Goal: Task Accomplishment & Management: Manage account settings

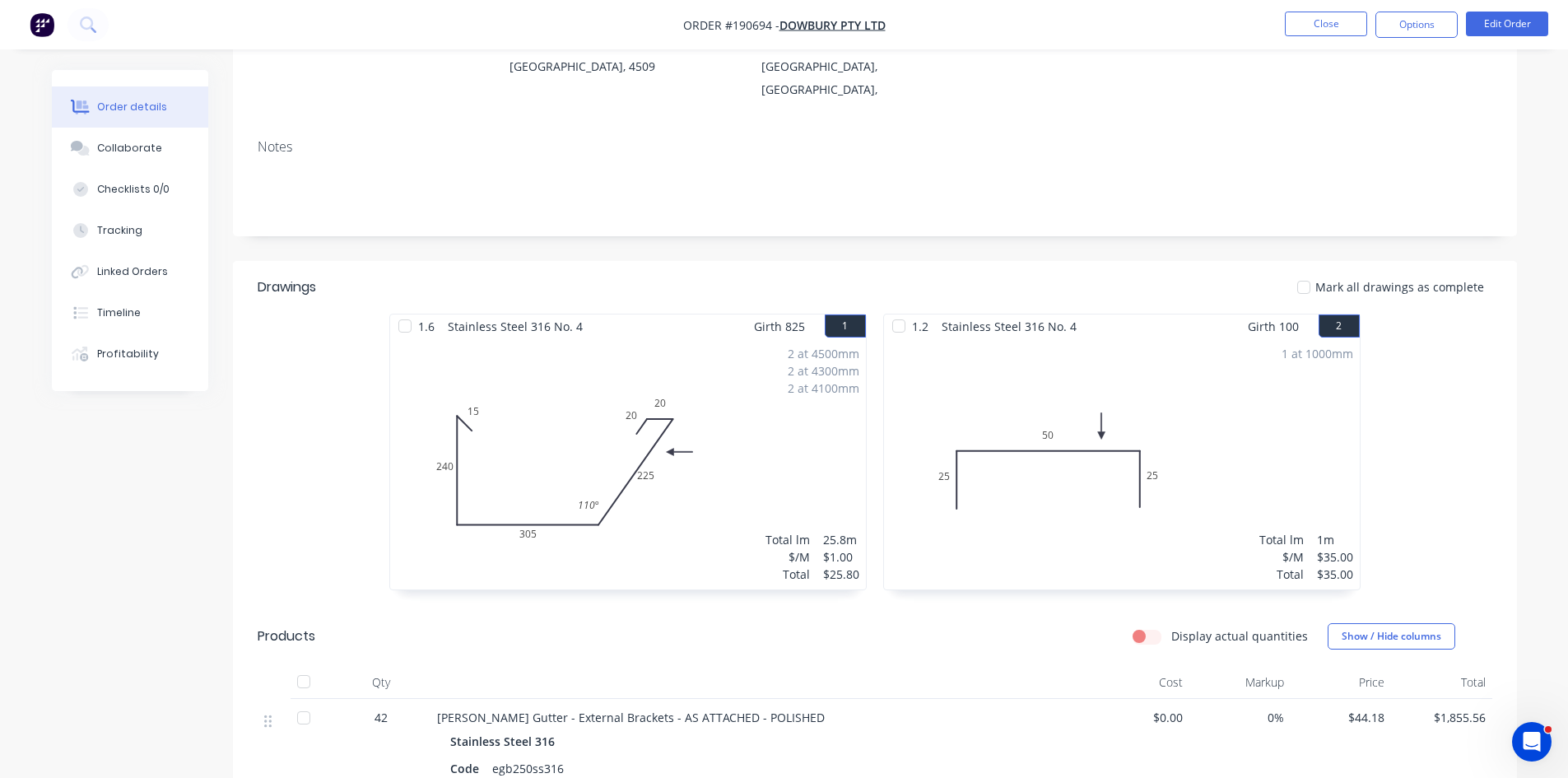
click at [141, 358] on div "Profitability" at bounding box center [128, 353] width 62 height 15
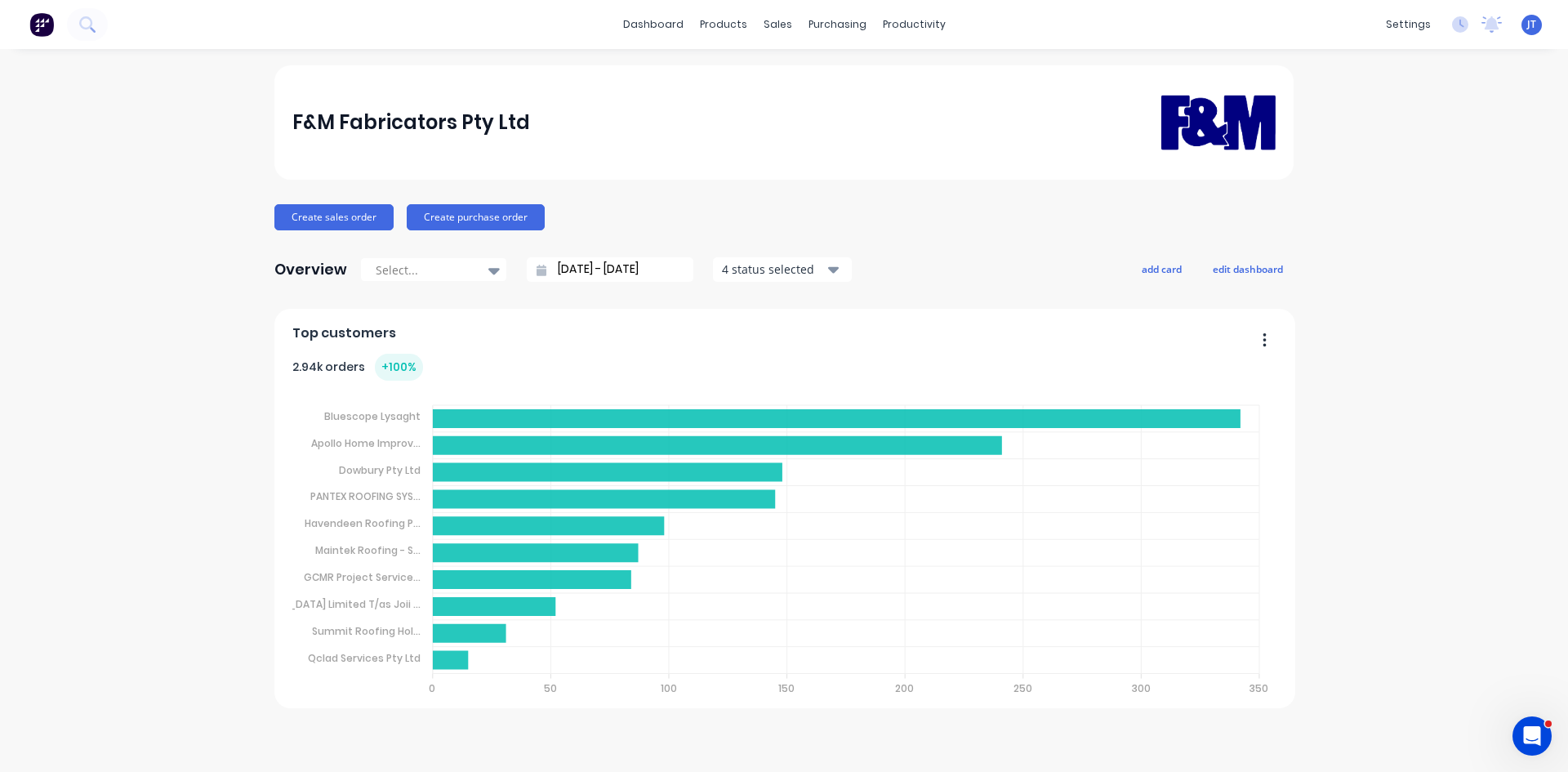
click at [1251, 257] on div "Overview Select... 28/07/25 - 28/08/25 4 status selected add card edit dashboard" at bounding box center [784, 270] width 1019 height 32
click at [1251, 263] on button "edit dashboard" at bounding box center [1247, 269] width 91 height 21
click at [1169, 275] on button "add card" at bounding box center [1159, 269] width 61 height 21
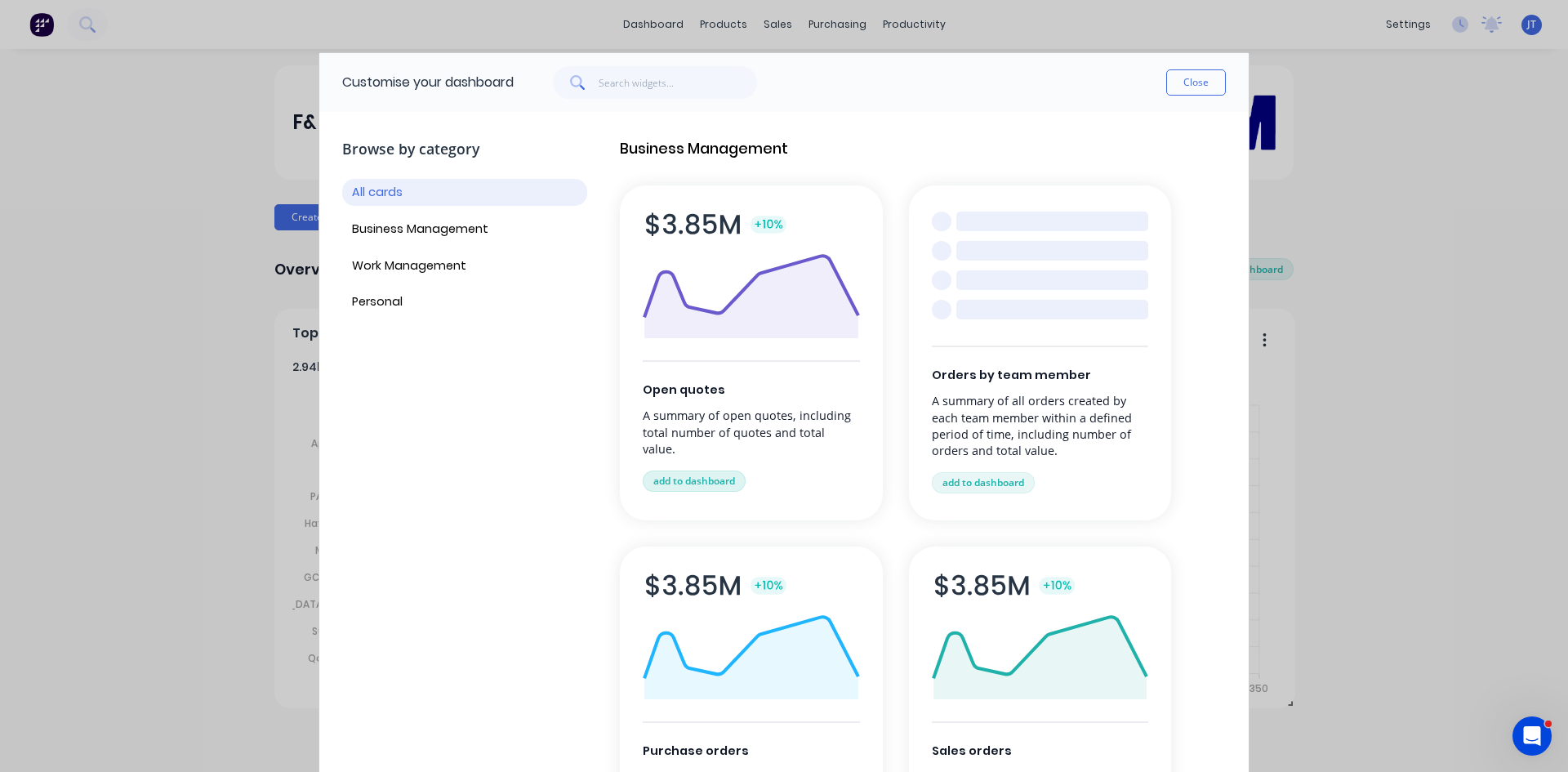
click at [732, 471] on button "add to dashboard" at bounding box center [694, 481] width 103 height 21
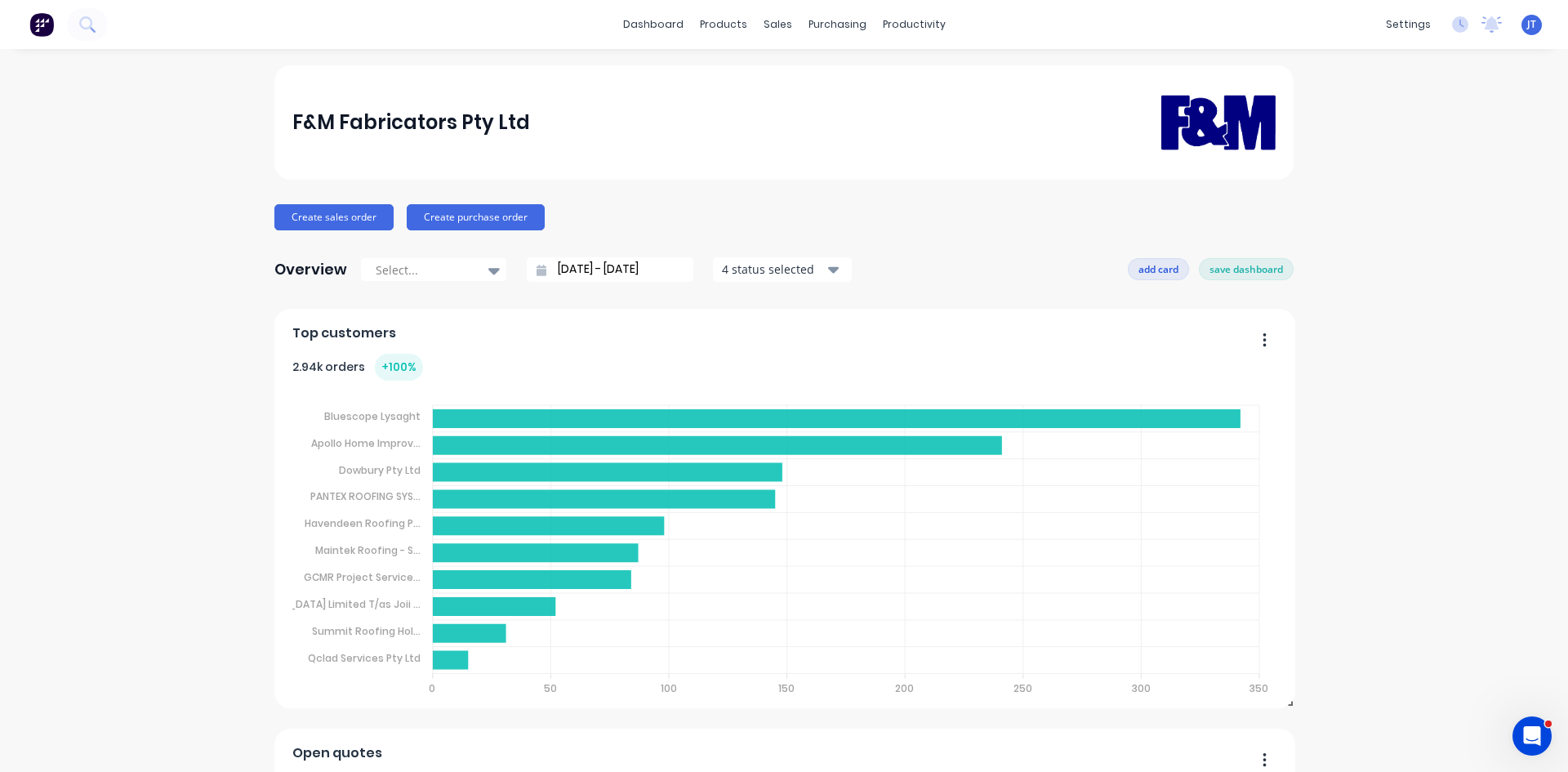
click at [1145, 262] on button "add card" at bounding box center [1159, 269] width 61 height 21
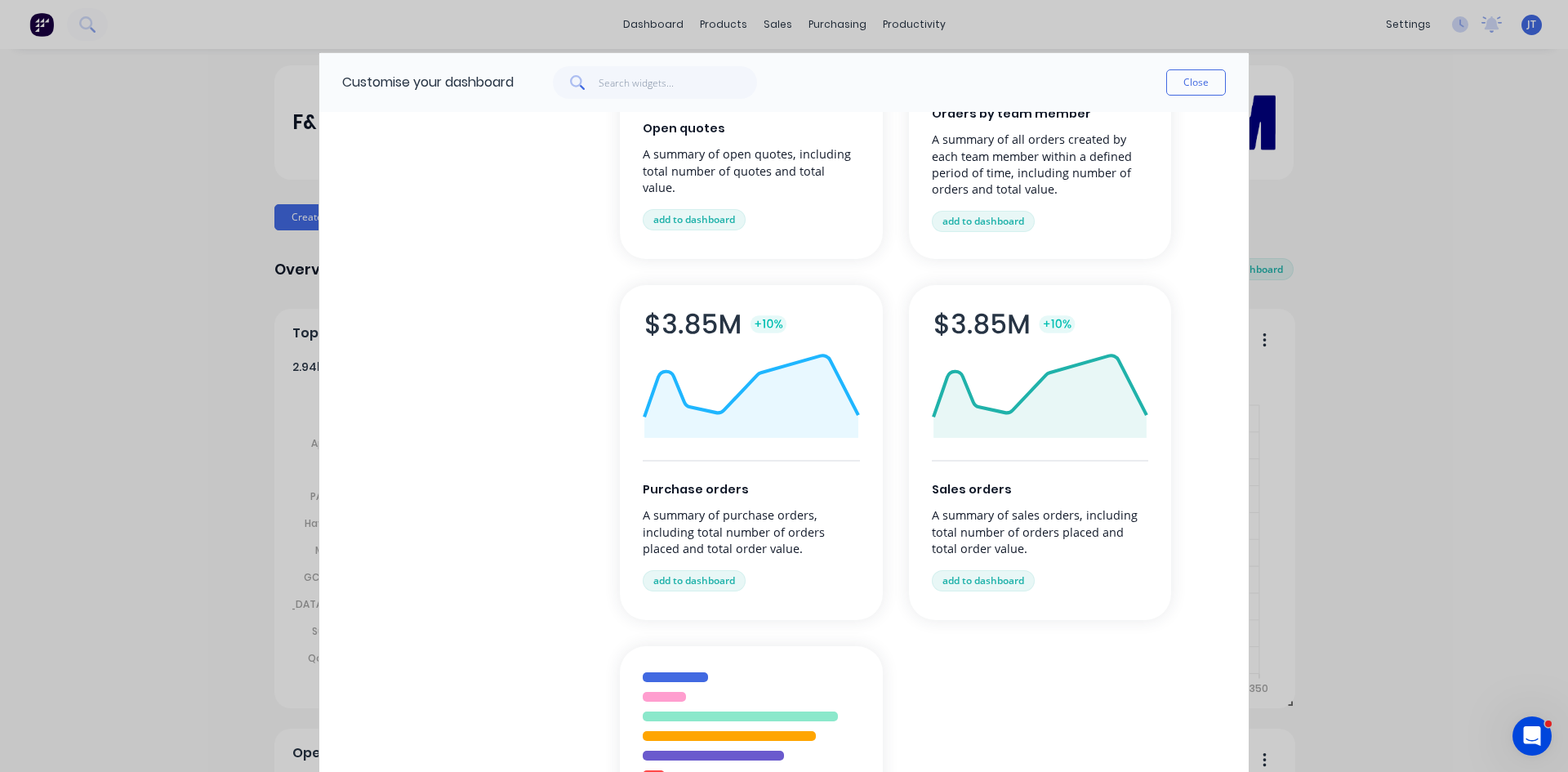
scroll to position [245, 0]
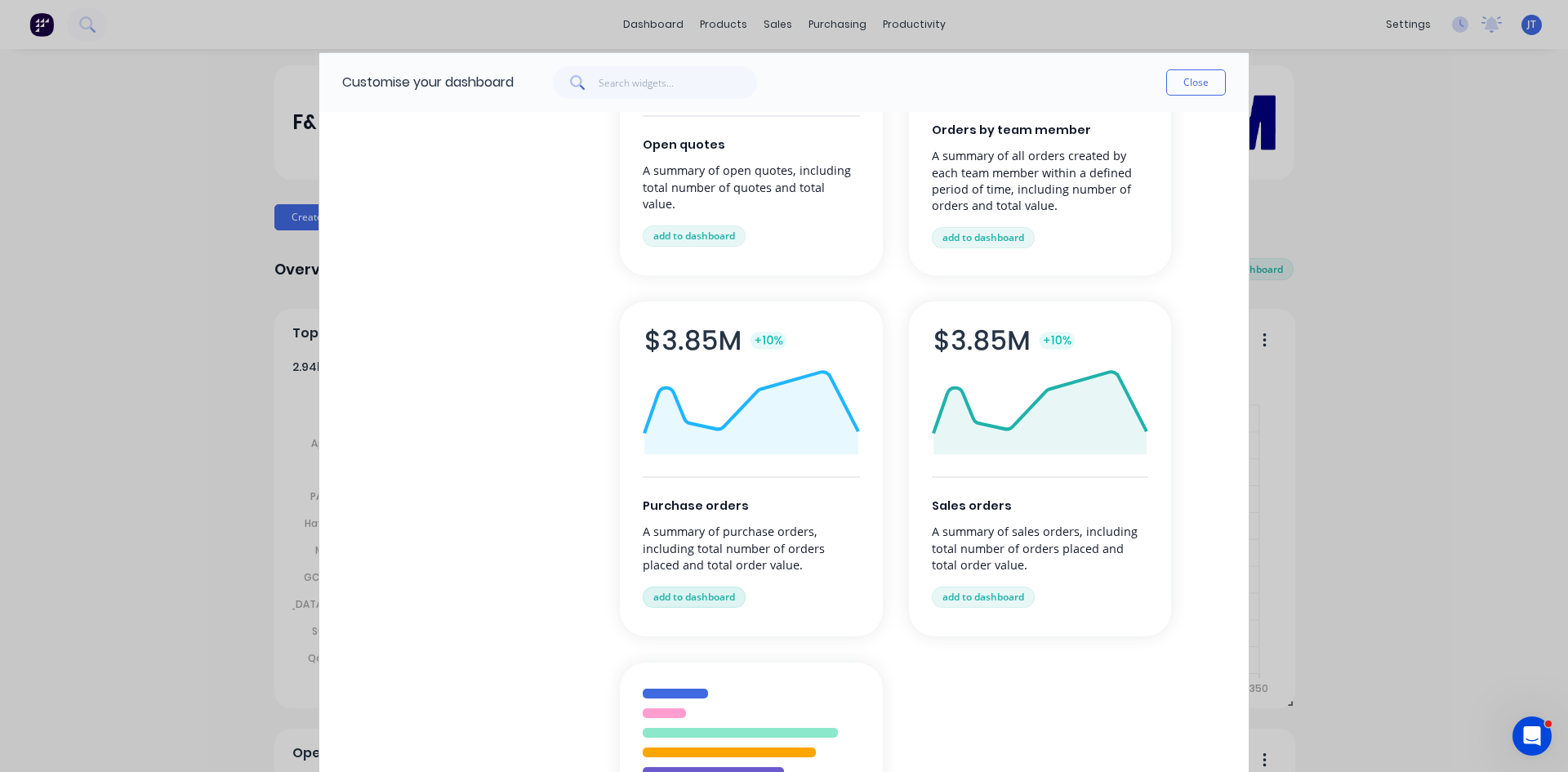
click at [682, 602] on button "add to dashboard" at bounding box center [694, 597] width 103 height 21
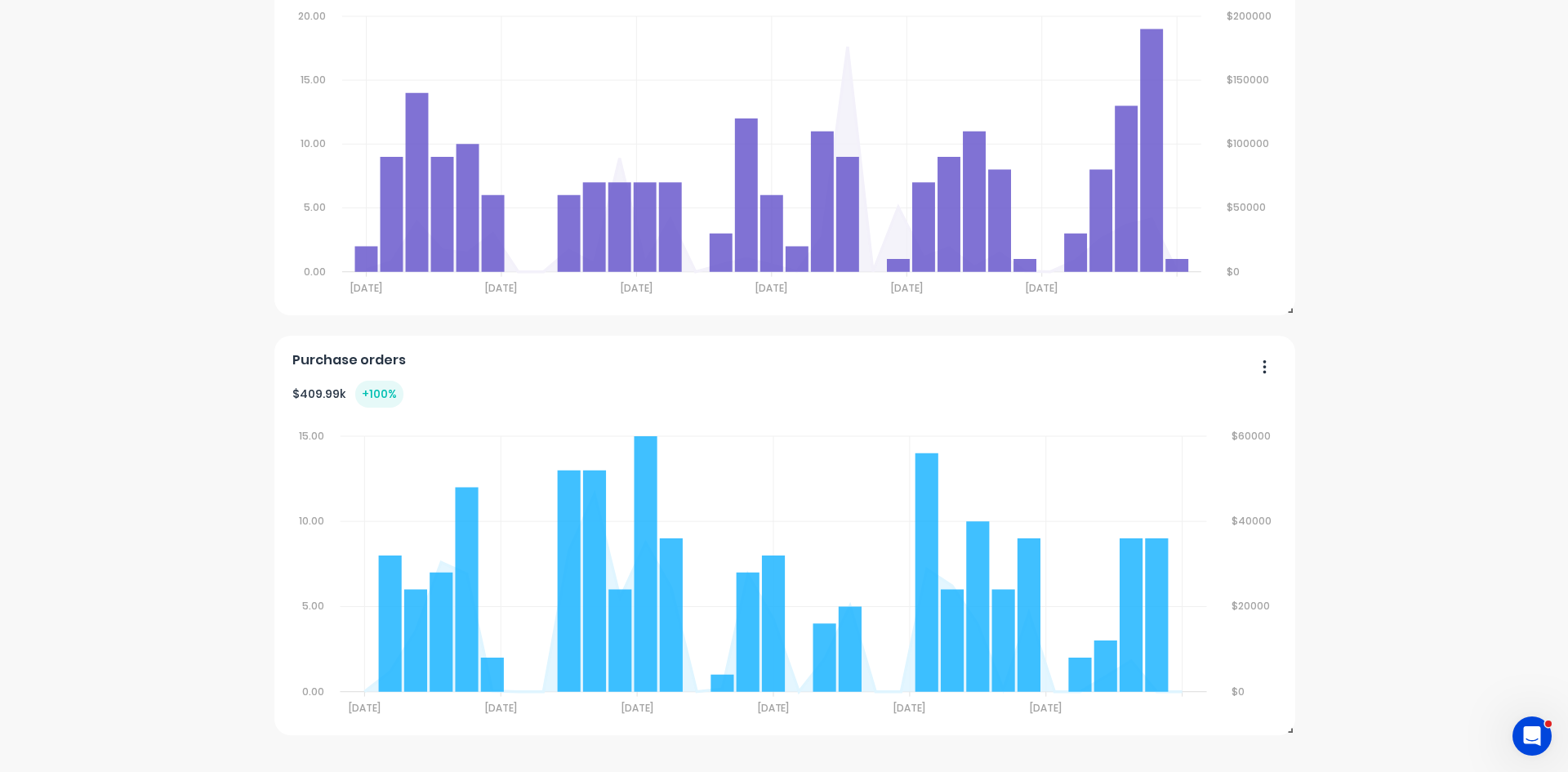
scroll to position [0, 0]
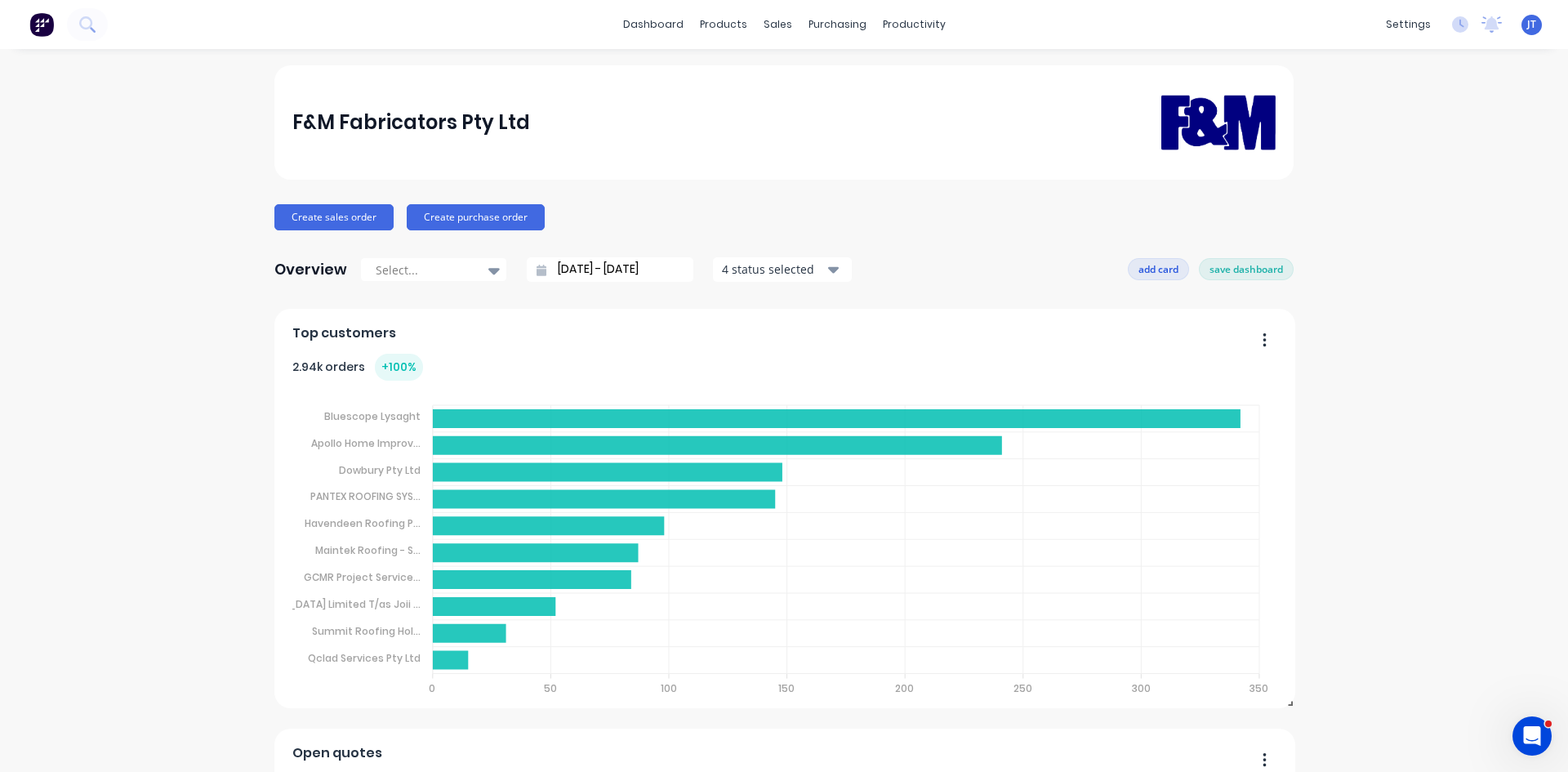
click at [1149, 270] on button "add card" at bounding box center [1159, 269] width 61 height 21
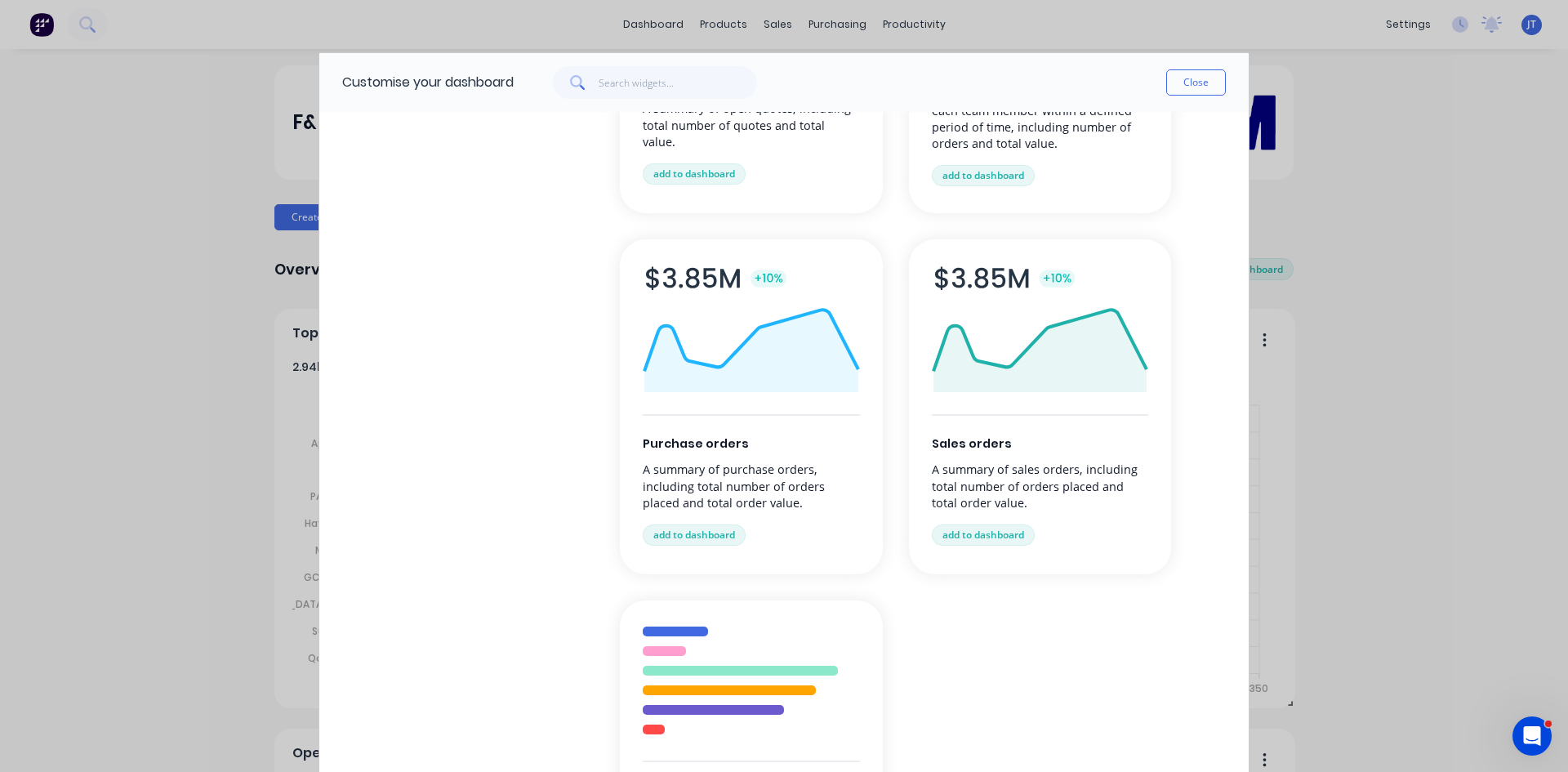
scroll to position [245, 0]
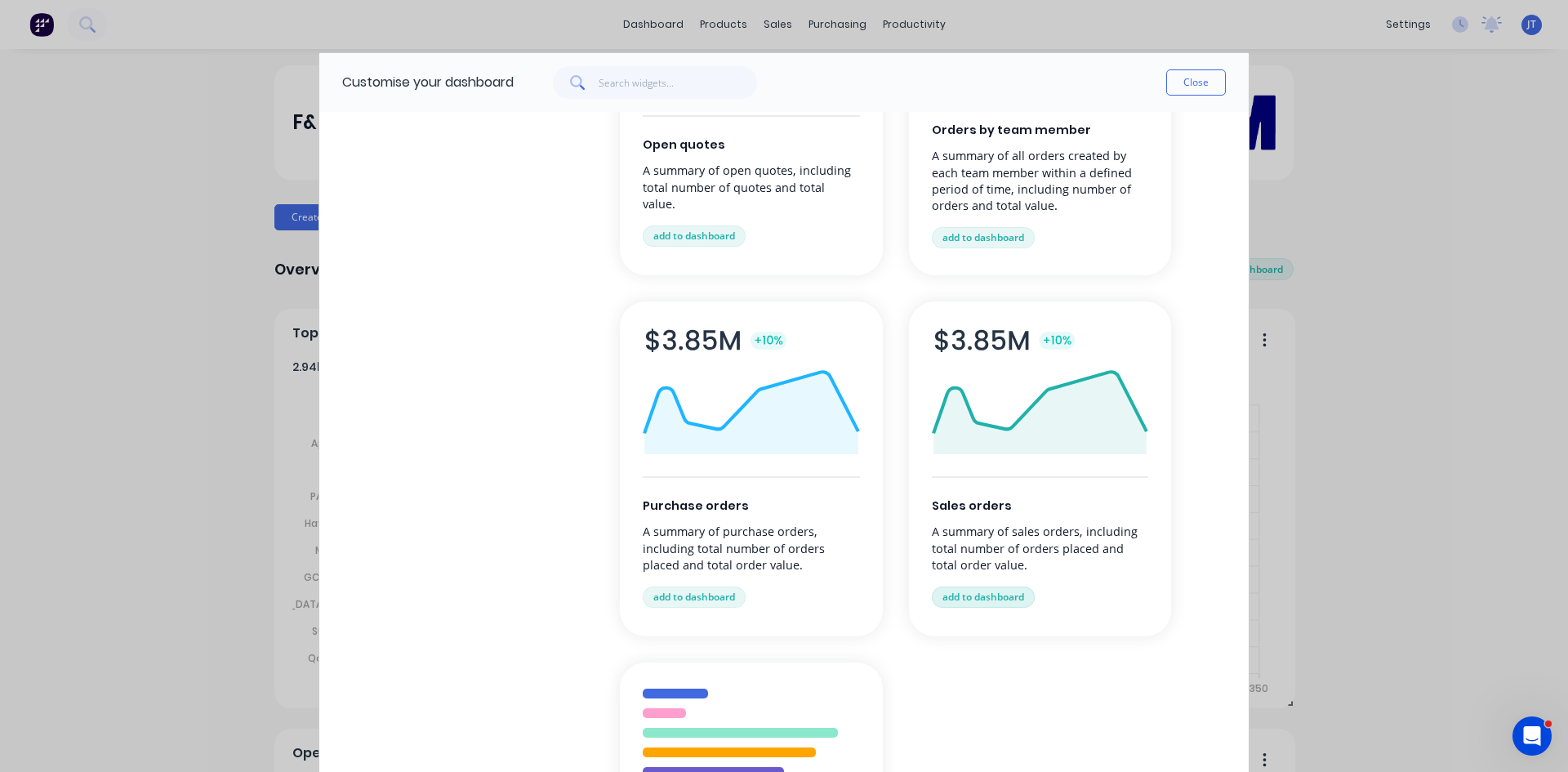
click at [990, 592] on button "add to dashboard" at bounding box center [984, 597] width 103 height 21
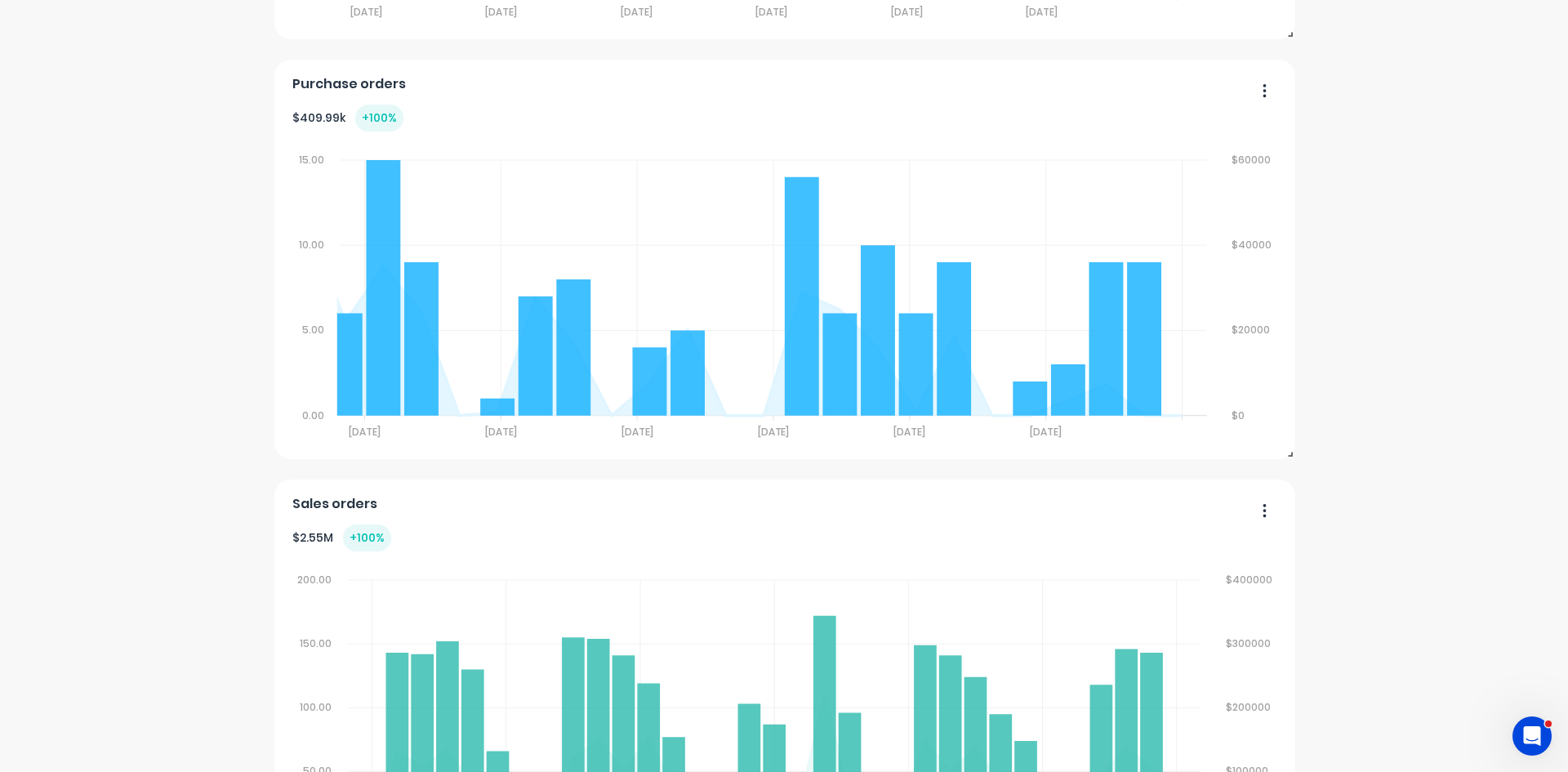
scroll to position [0, 0]
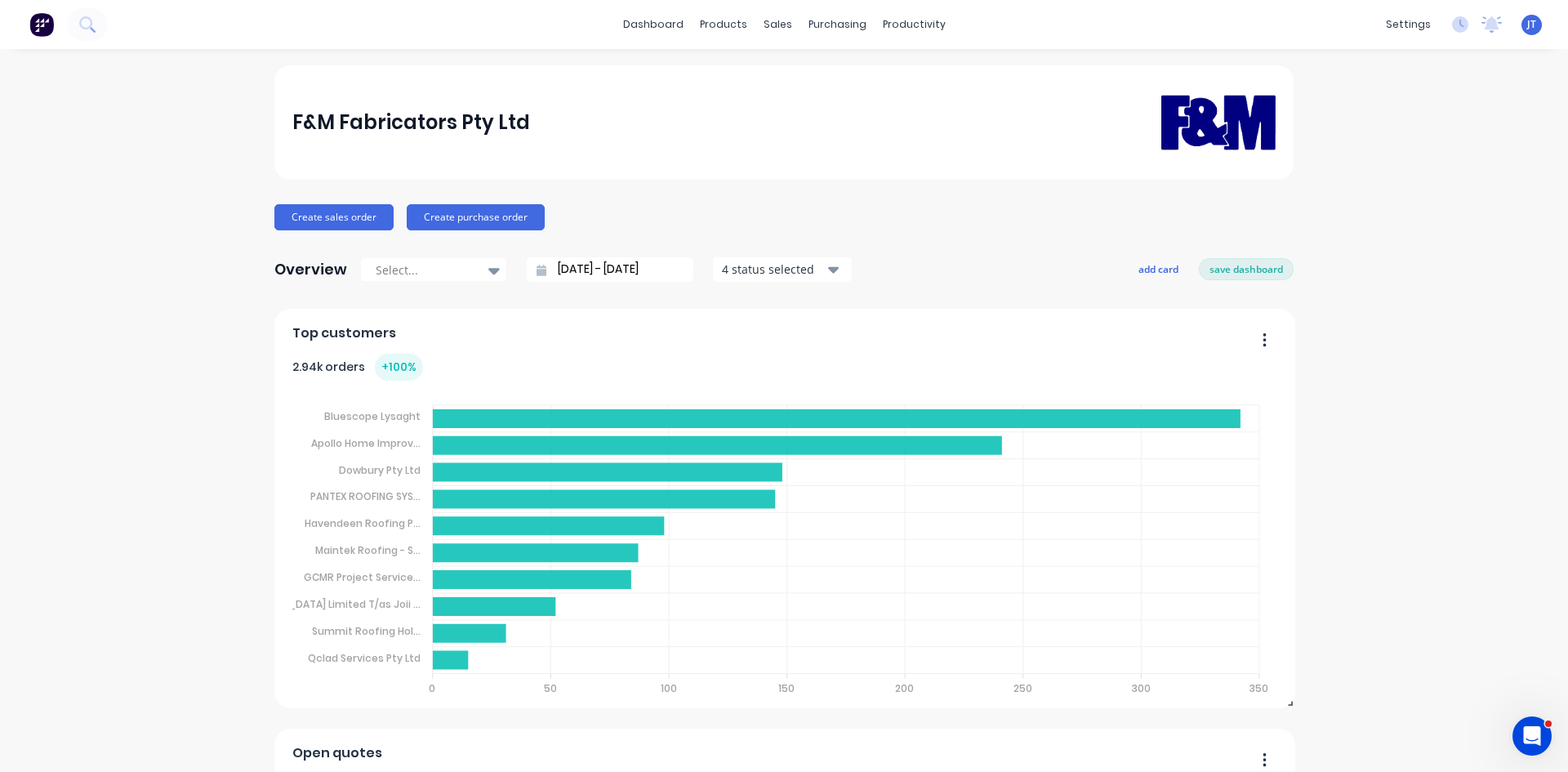
drag, startPoint x: 1224, startPoint y: 275, endPoint x: 1280, endPoint y: 283, distance: 56.6
click at [1225, 275] on button "save dashboard" at bounding box center [1246, 269] width 95 height 21
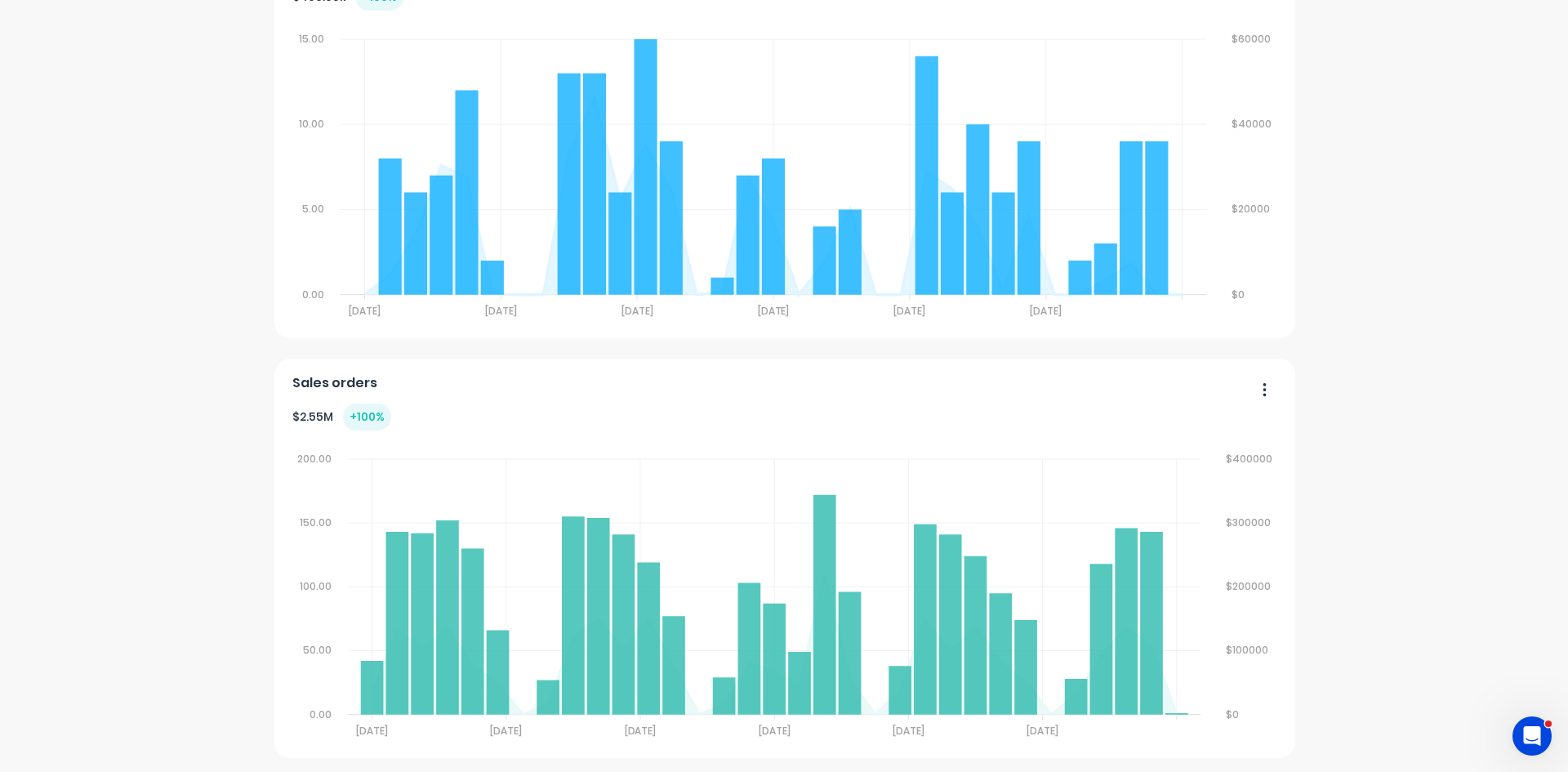
scroll to position [1233, 0]
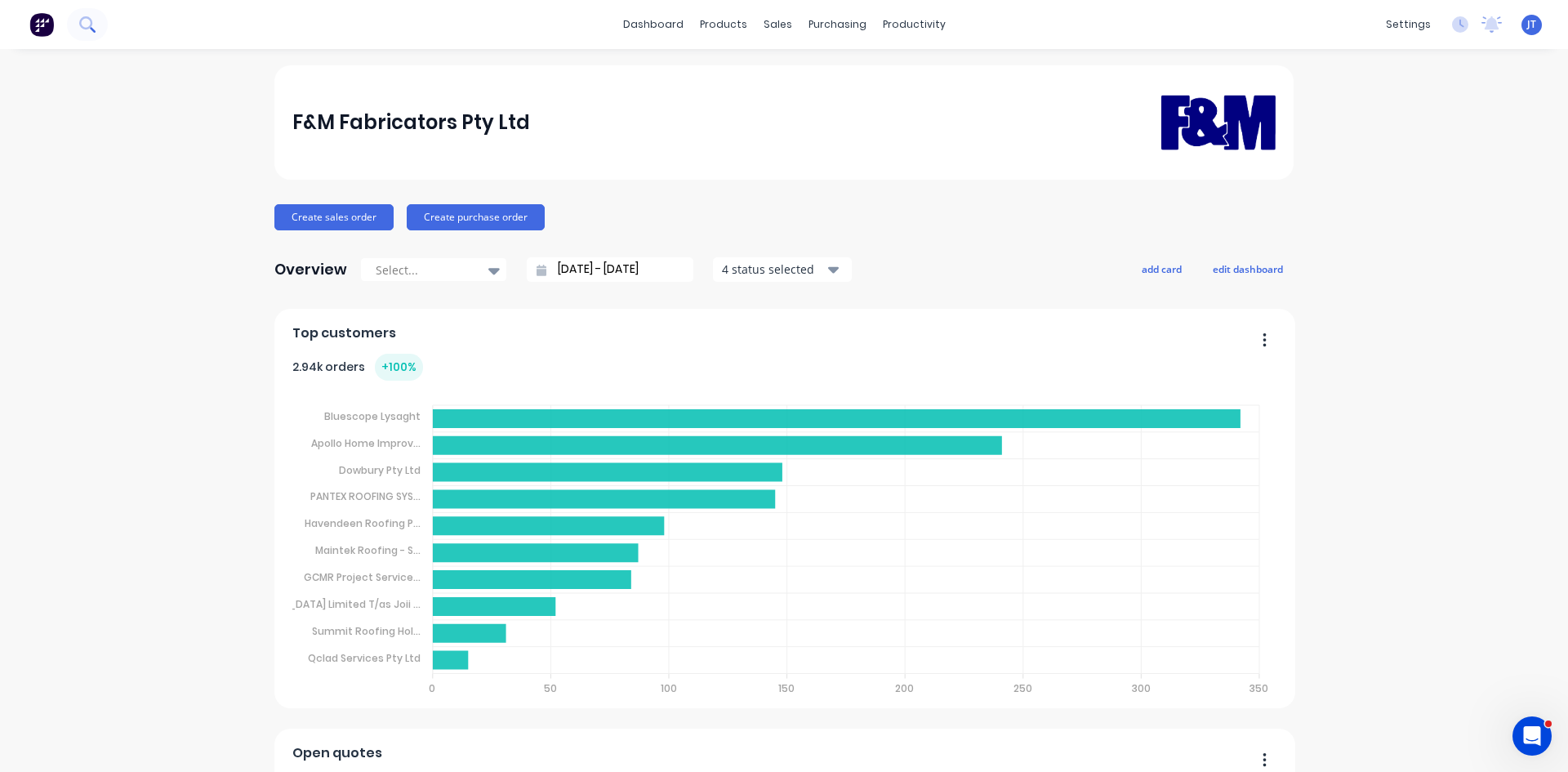
click at [88, 11] on button at bounding box center [88, 25] width 41 height 32
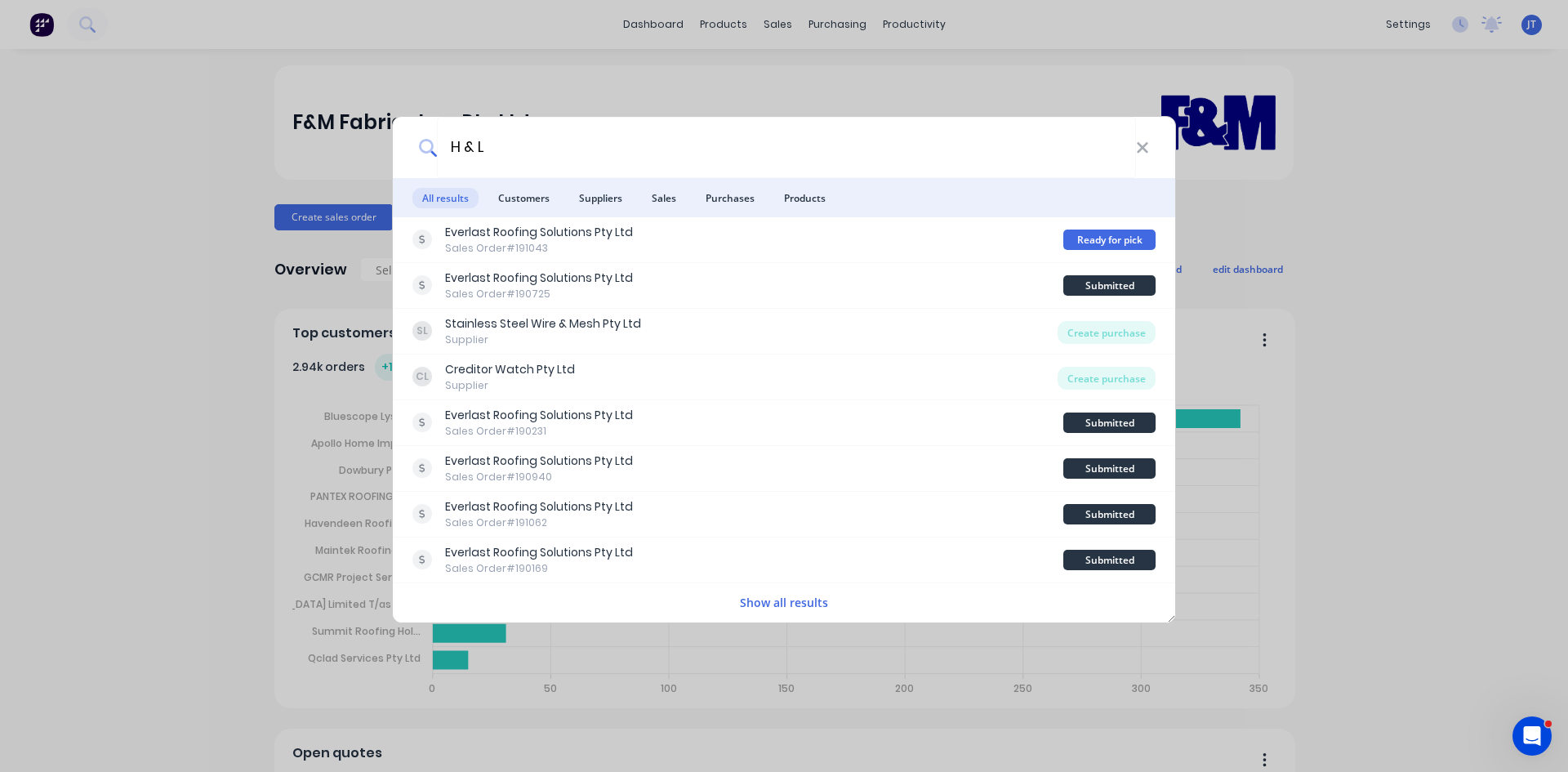
drag, startPoint x: 481, startPoint y: 143, endPoint x: 195, endPoint y: 149, distance: 286.1
click at [202, 146] on div "H & L All results Customers Suppliers Sales Purchases Products Everlast Roofing…" at bounding box center [784, 386] width 1568 height 772
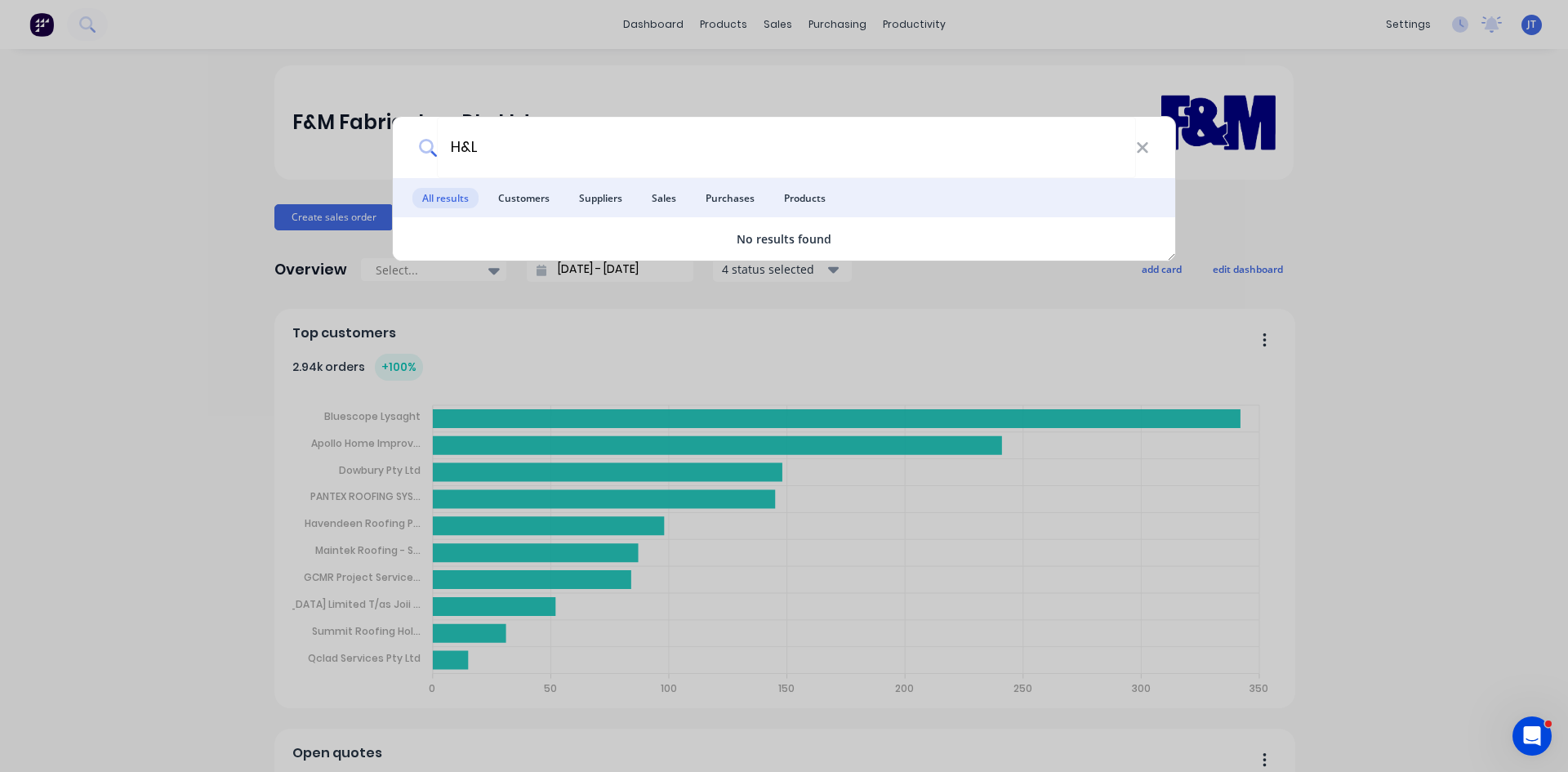
drag, startPoint x: 527, startPoint y: 145, endPoint x: 181, endPoint y: 198, distance: 350.0
click at [181, 198] on div "H&L All results Customers Suppliers Sales Purchases Products No results found" at bounding box center [784, 386] width 1568 height 772
type input "H"
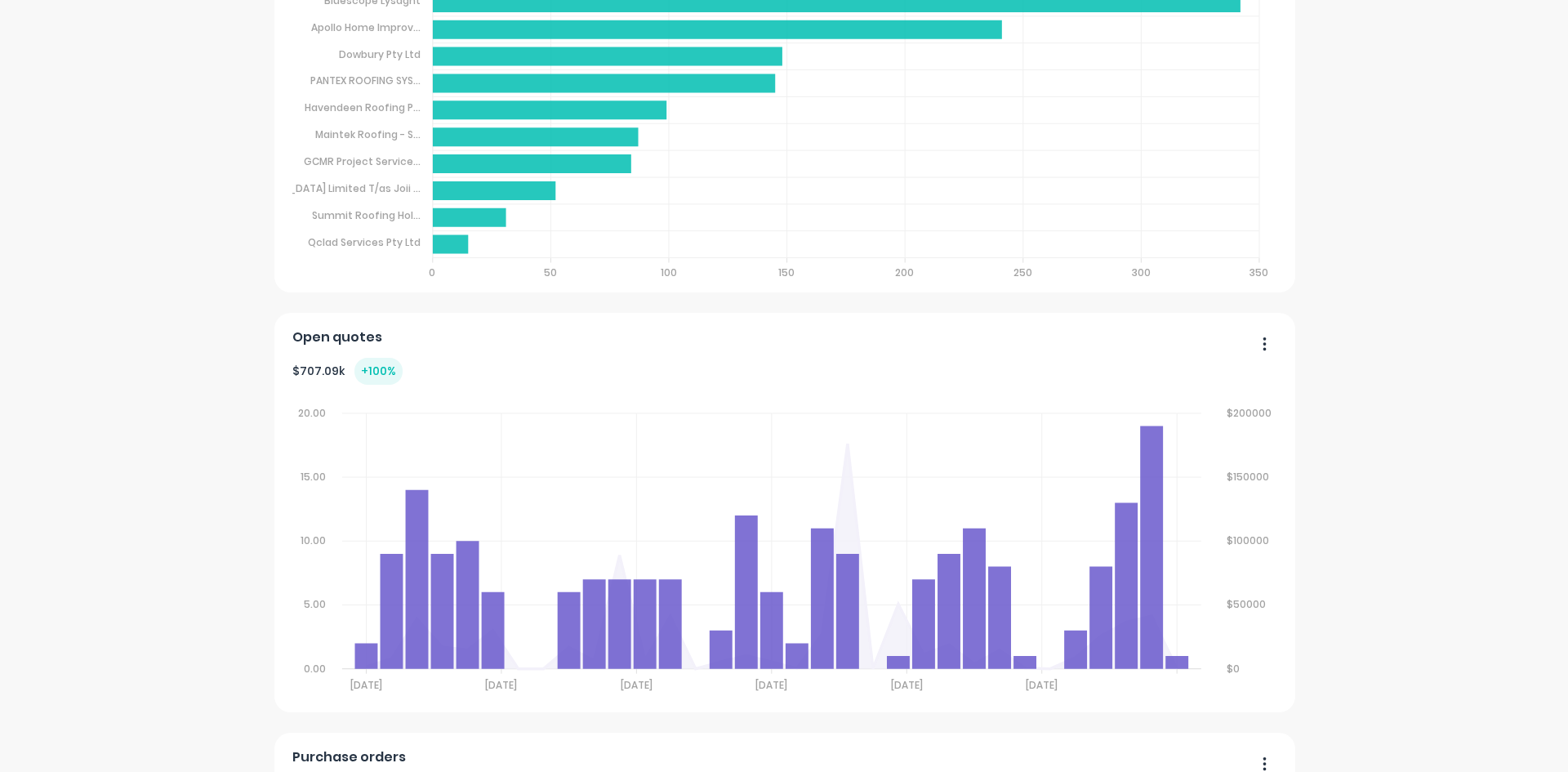
scroll to position [961, 0]
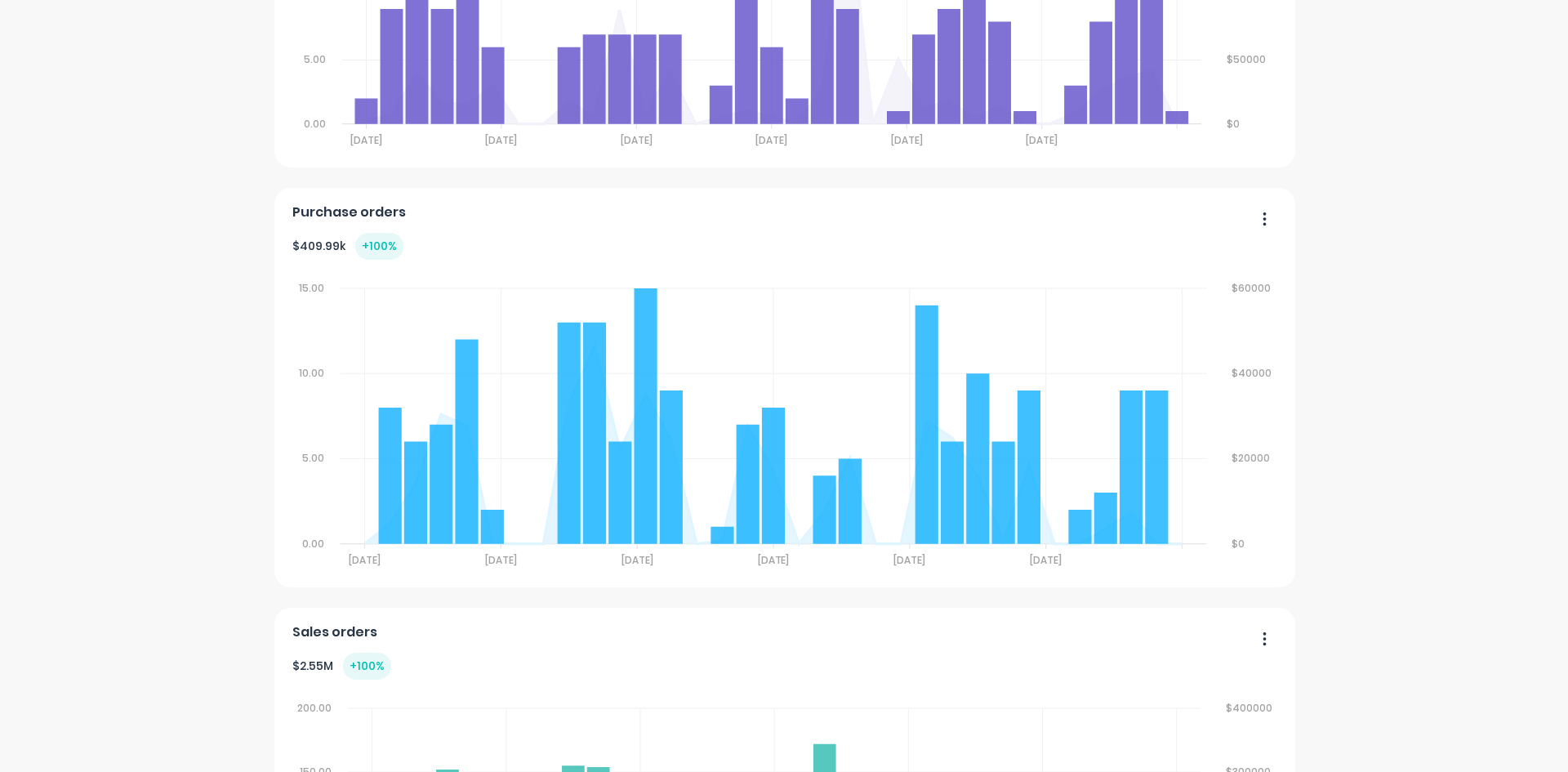
click at [1263, 213] on icon "button" at bounding box center [1265, 218] width 3 height 13
click at [1199, 265] on div "Delete" at bounding box center [1198, 261] width 125 height 24
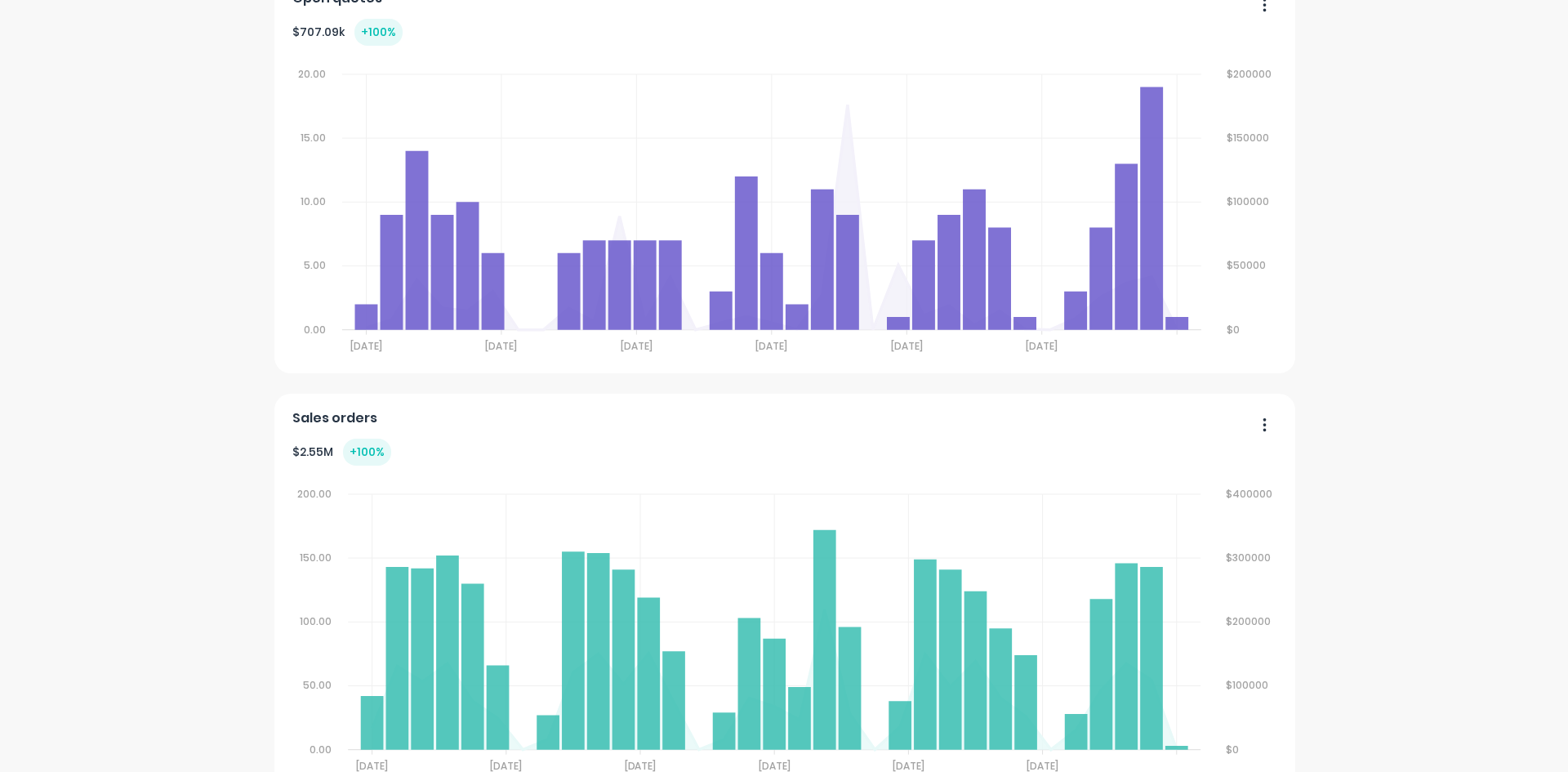
scroll to position [813, 0]
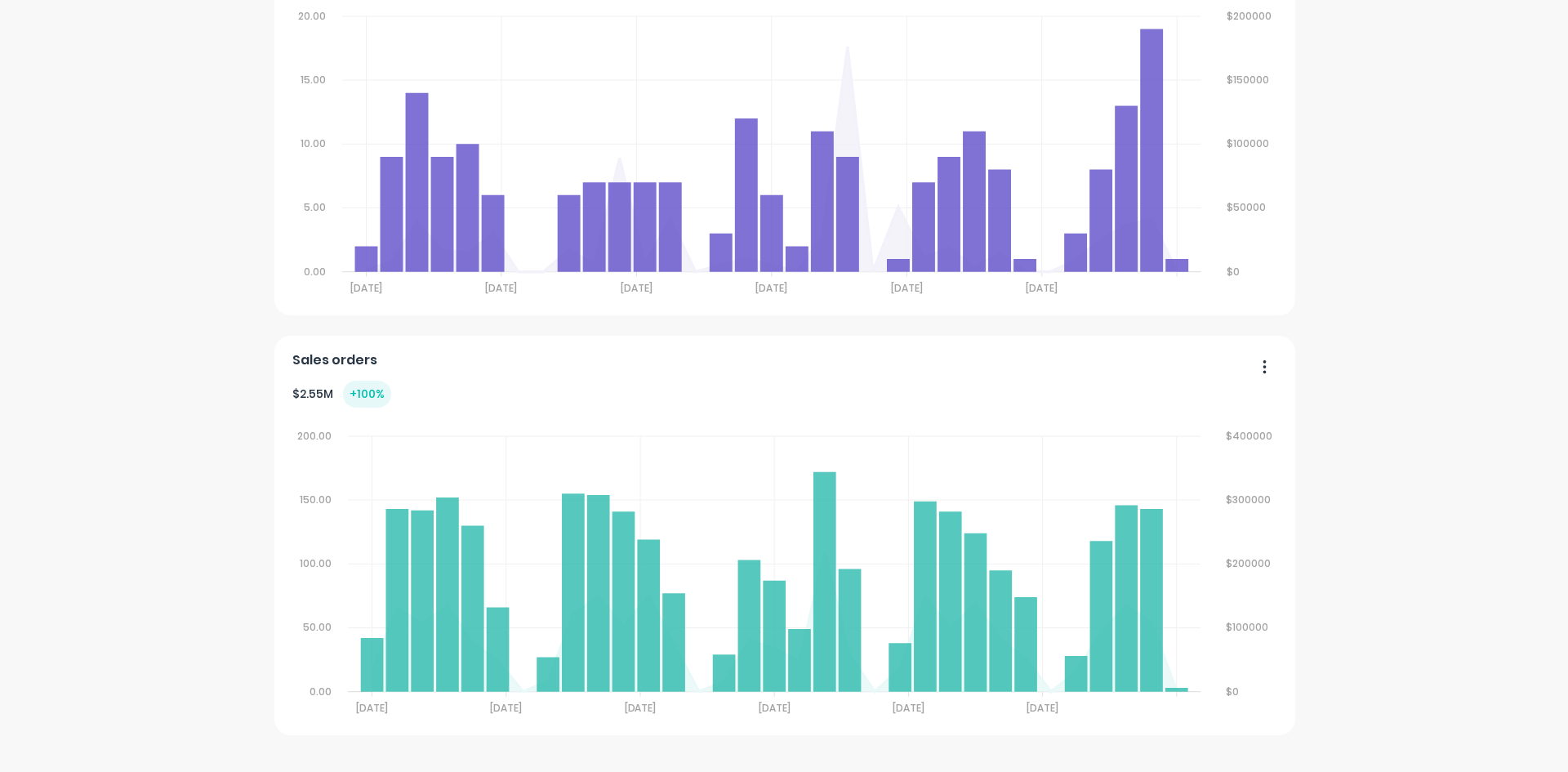
click at [1263, 369] on icon "button" at bounding box center [1264, 366] width 4 height 16
click at [1235, 406] on div "Delete" at bounding box center [1198, 409] width 125 height 24
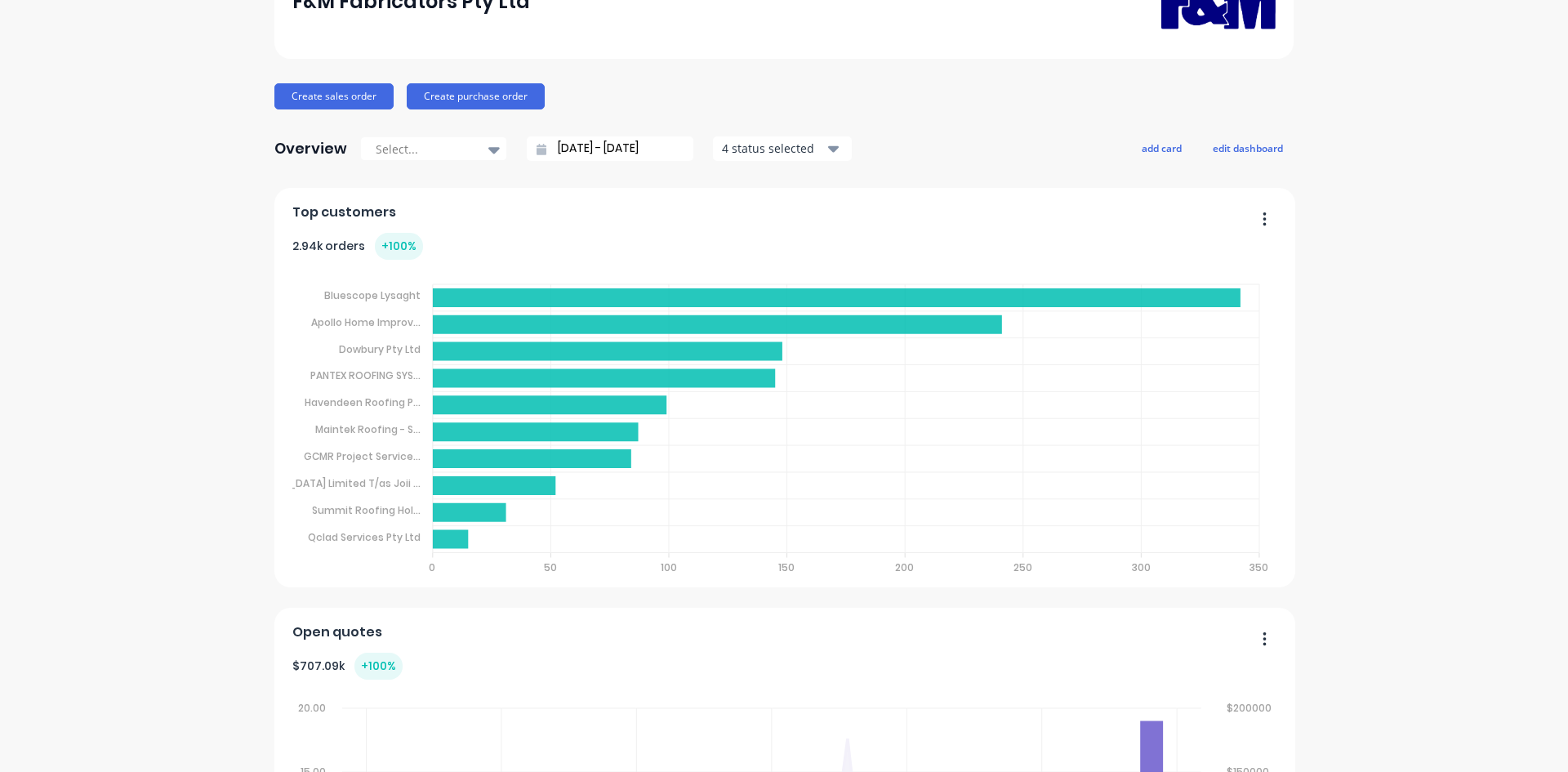
scroll to position [0, 0]
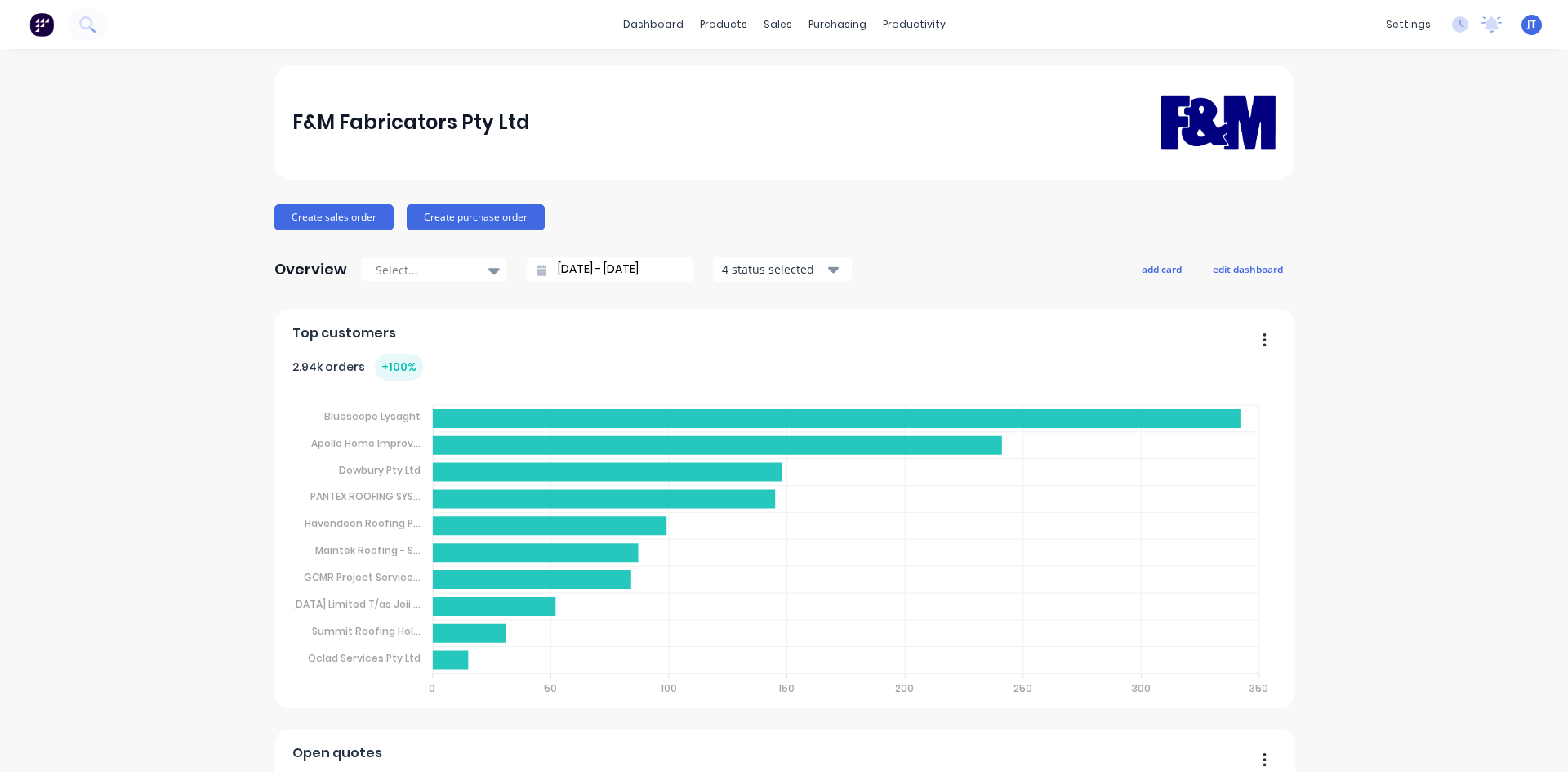
click at [1356, 276] on div "F&M Fabricators Pty Ltd Create sales order Create purchase order Overview Selec…" at bounding box center [784, 597] width 1568 height 1063
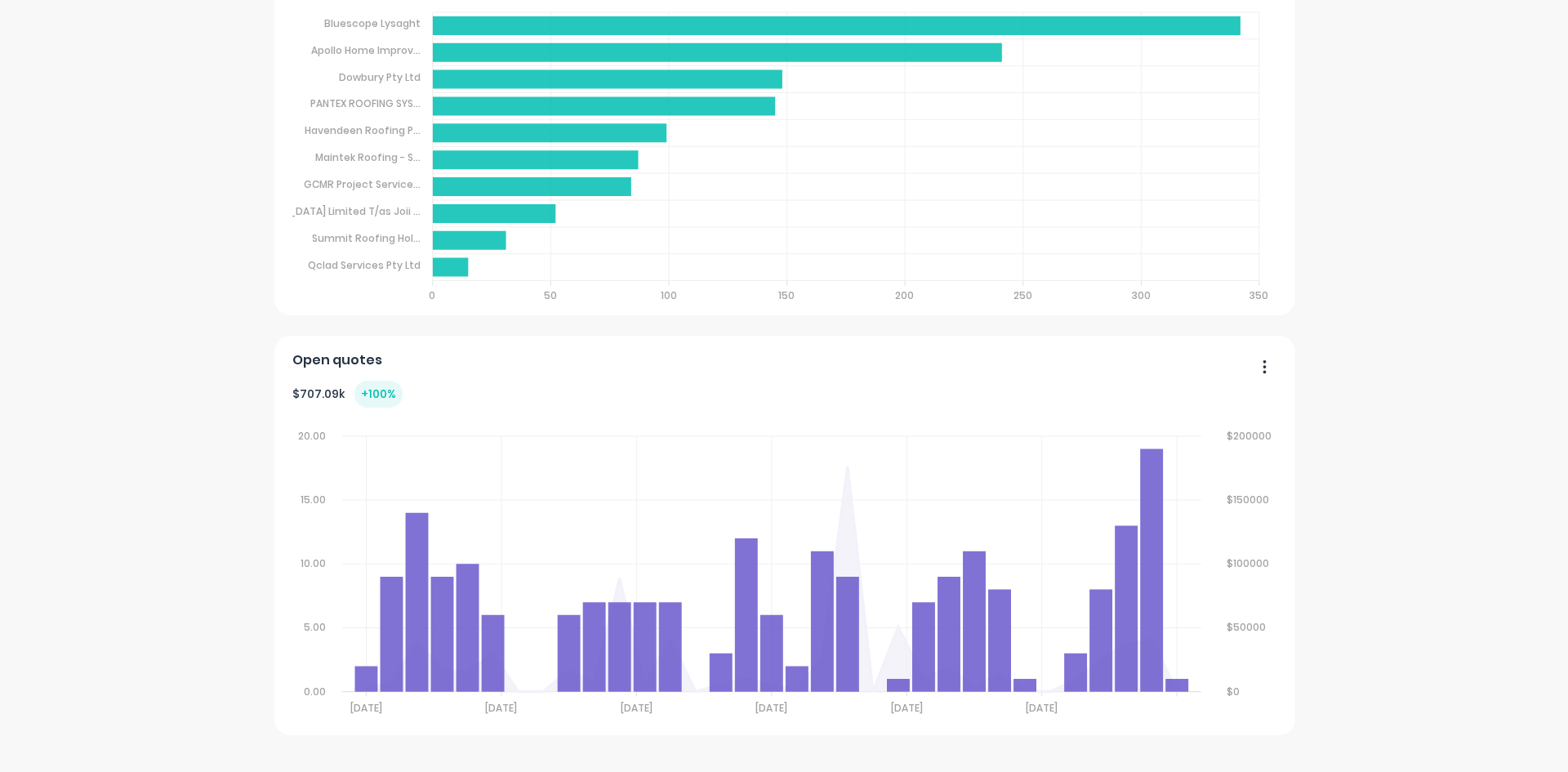
click at [1266, 361] on button "button" at bounding box center [1258, 369] width 34 height 26
click at [1245, 403] on div "Delete" at bounding box center [1198, 409] width 125 height 24
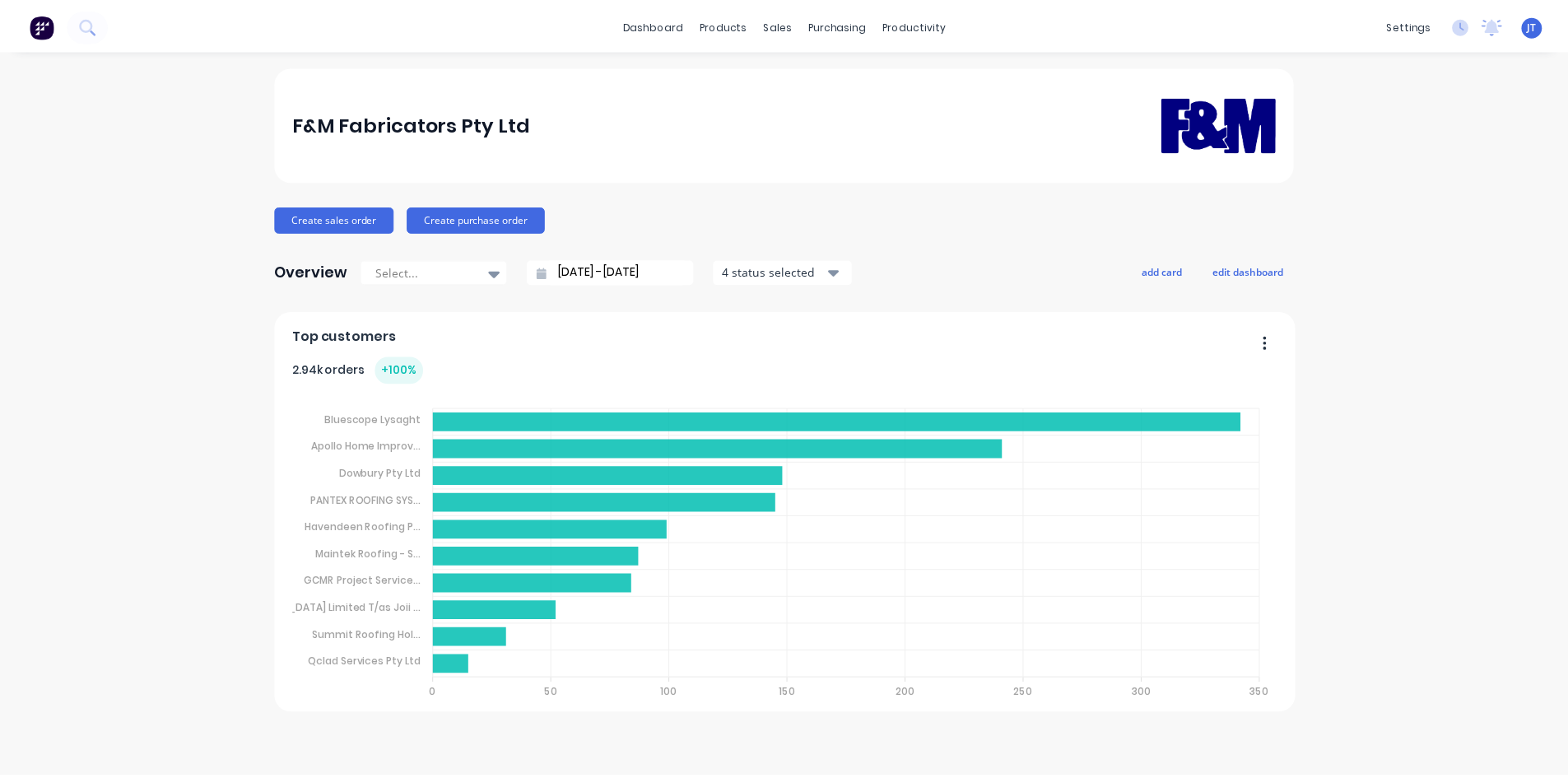
scroll to position [0, 0]
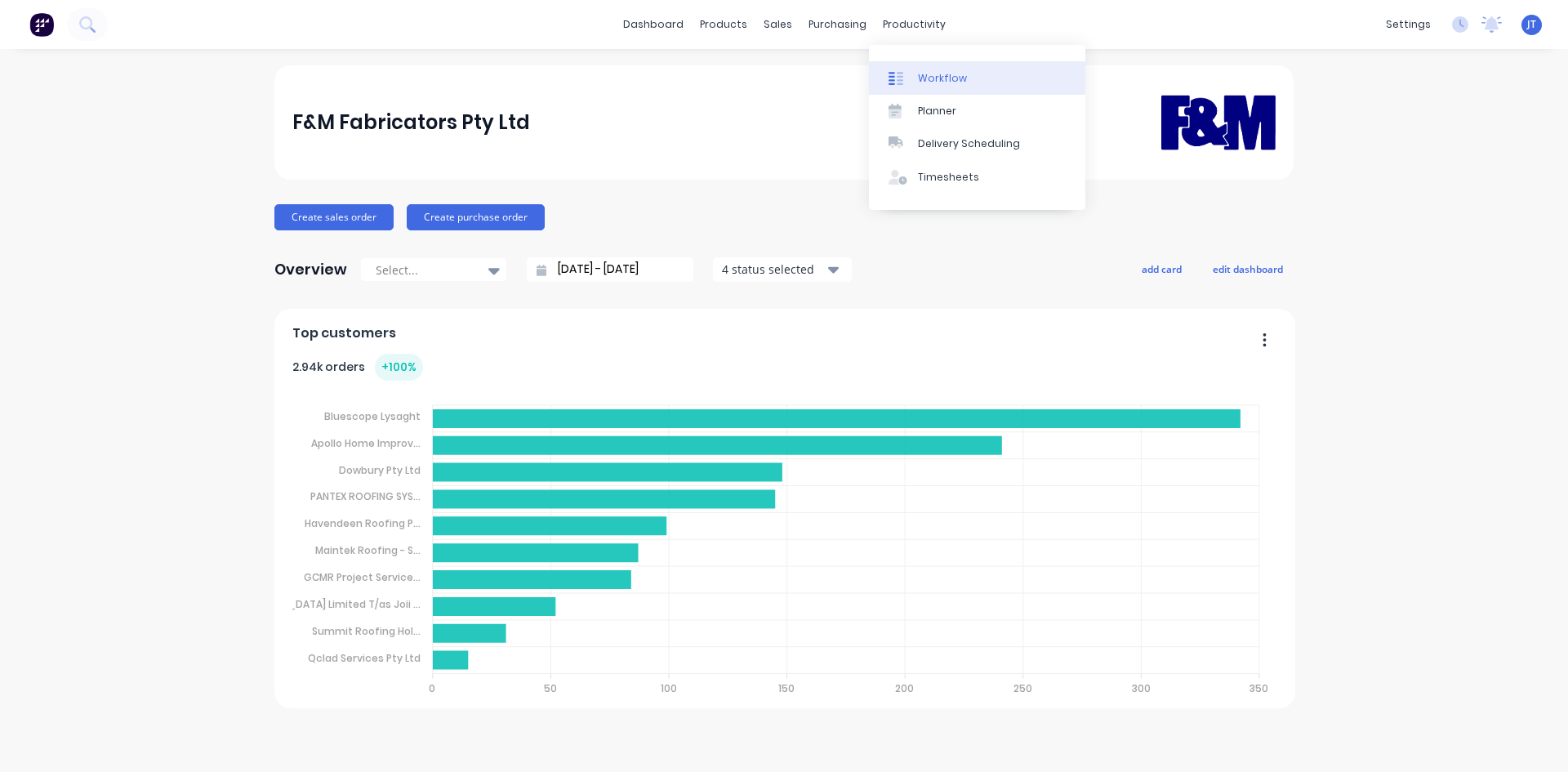
click at [918, 79] on div "Workflow" at bounding box center [942, 78] width 49 height 15
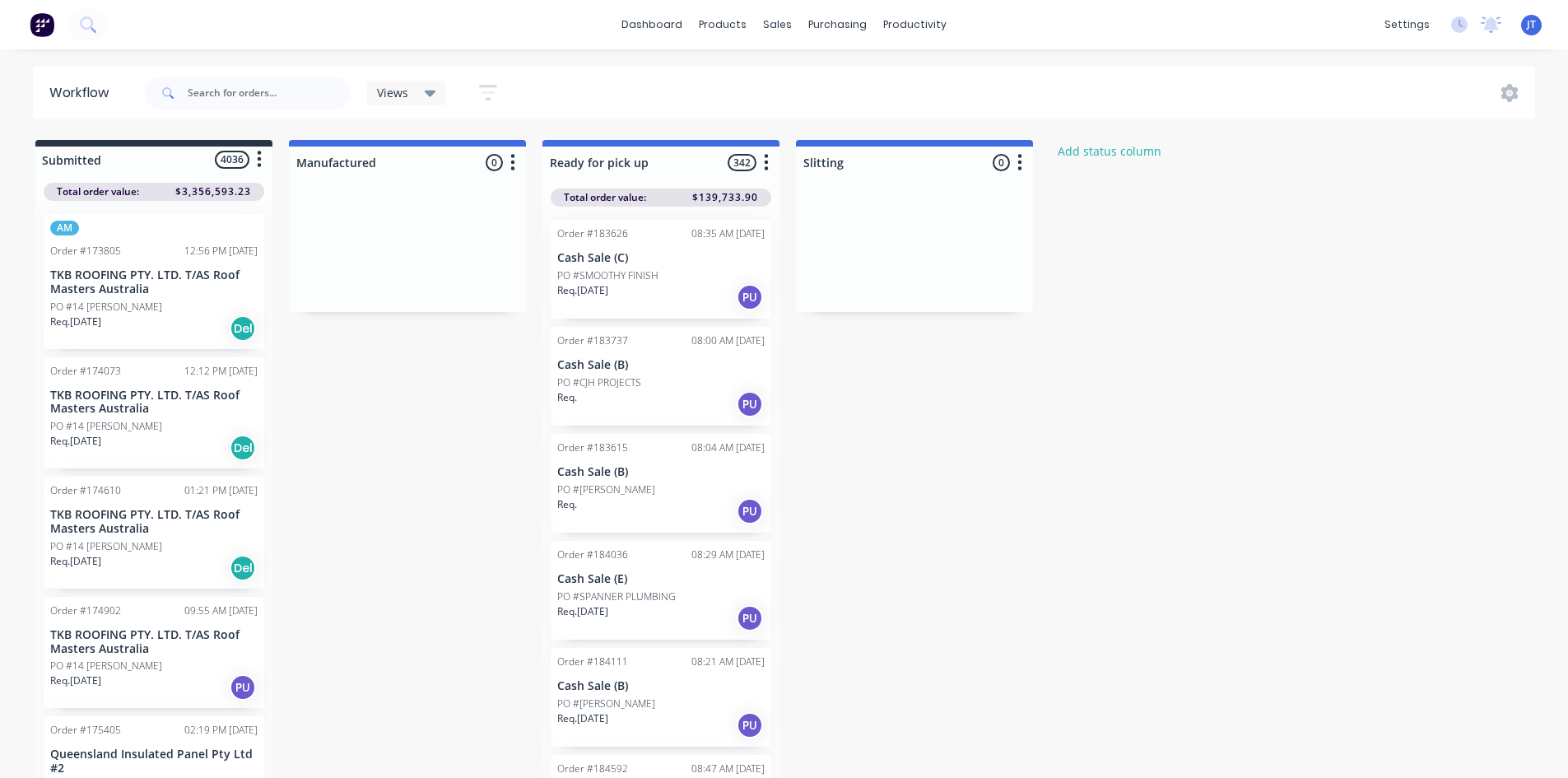
click at [503, 95] on button "button" at bounding box center [487, 92] width 52 height 32
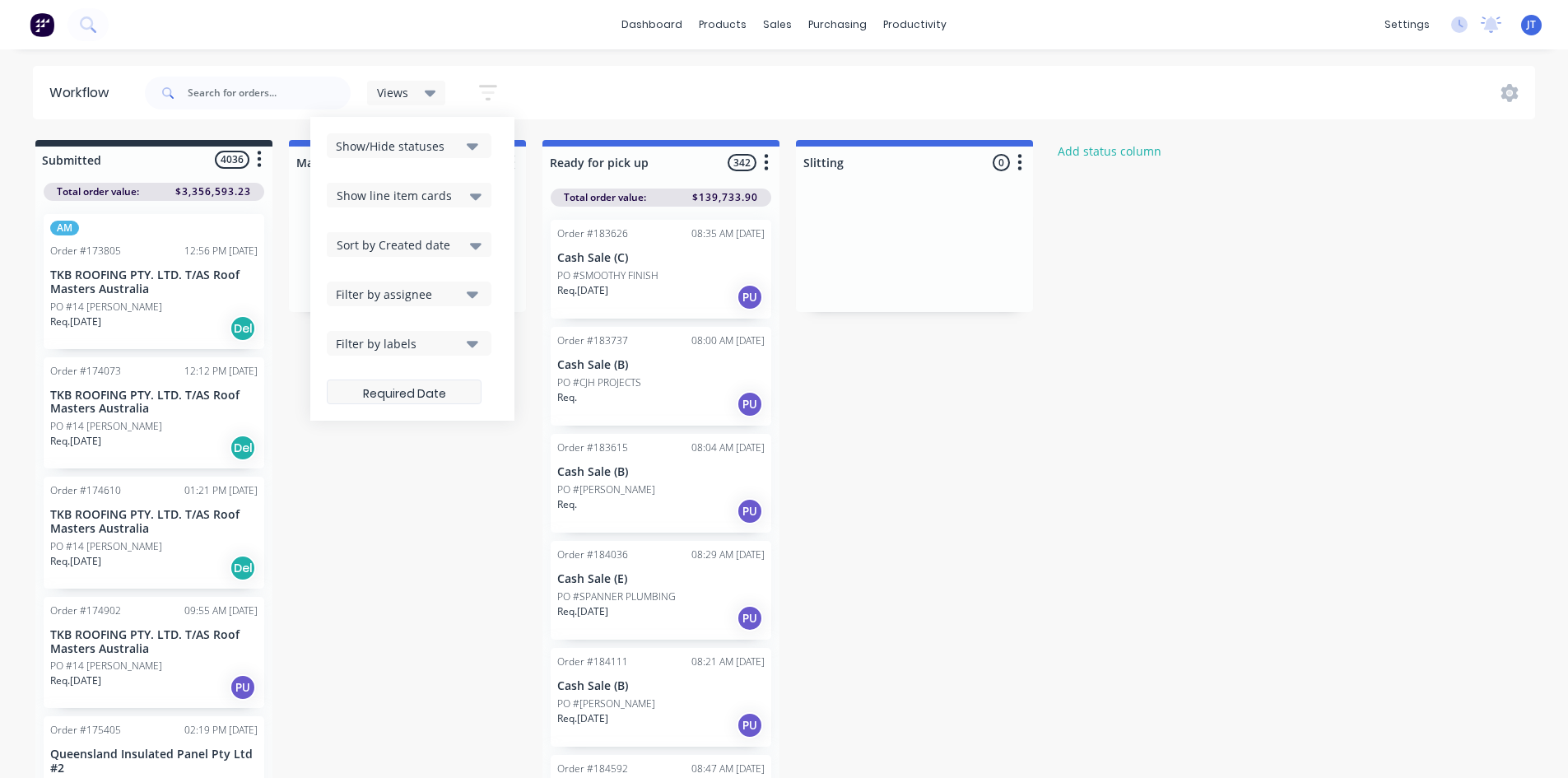
click at [417, 399] on label at bounding box center [404, 391] width 155 height 25
click at [417, 399] on input at bounding box center [404, 394] width 153 height 32
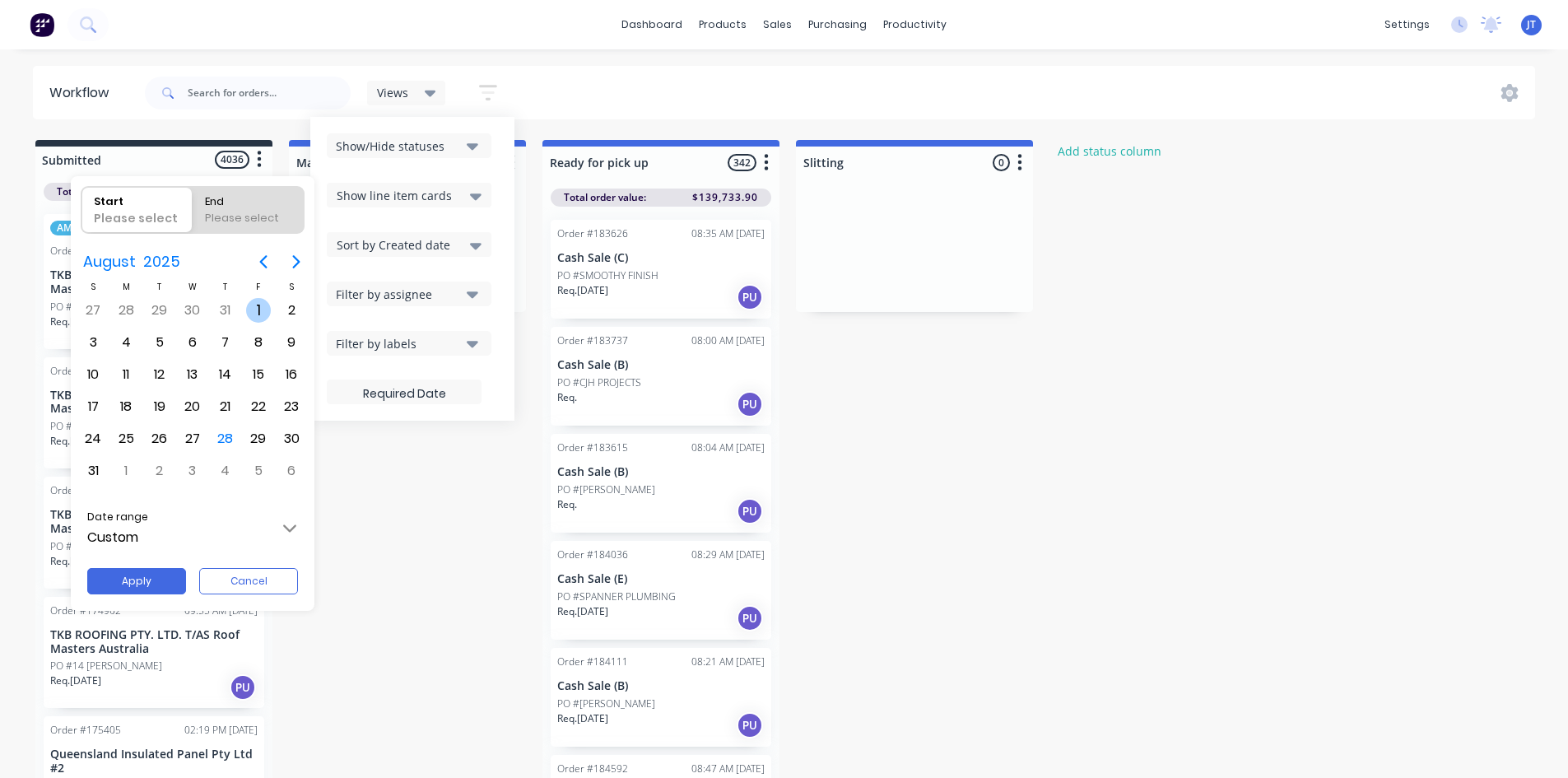
click at [254, 311] on div "1" at bounding box center [258, 310] width 25 height 25
radio input "false"
radio input "true"
click at [95, 469] on div "31" at bounding box center [93, 470] width 25 height 25
type input "[DATE] - [DATE]"
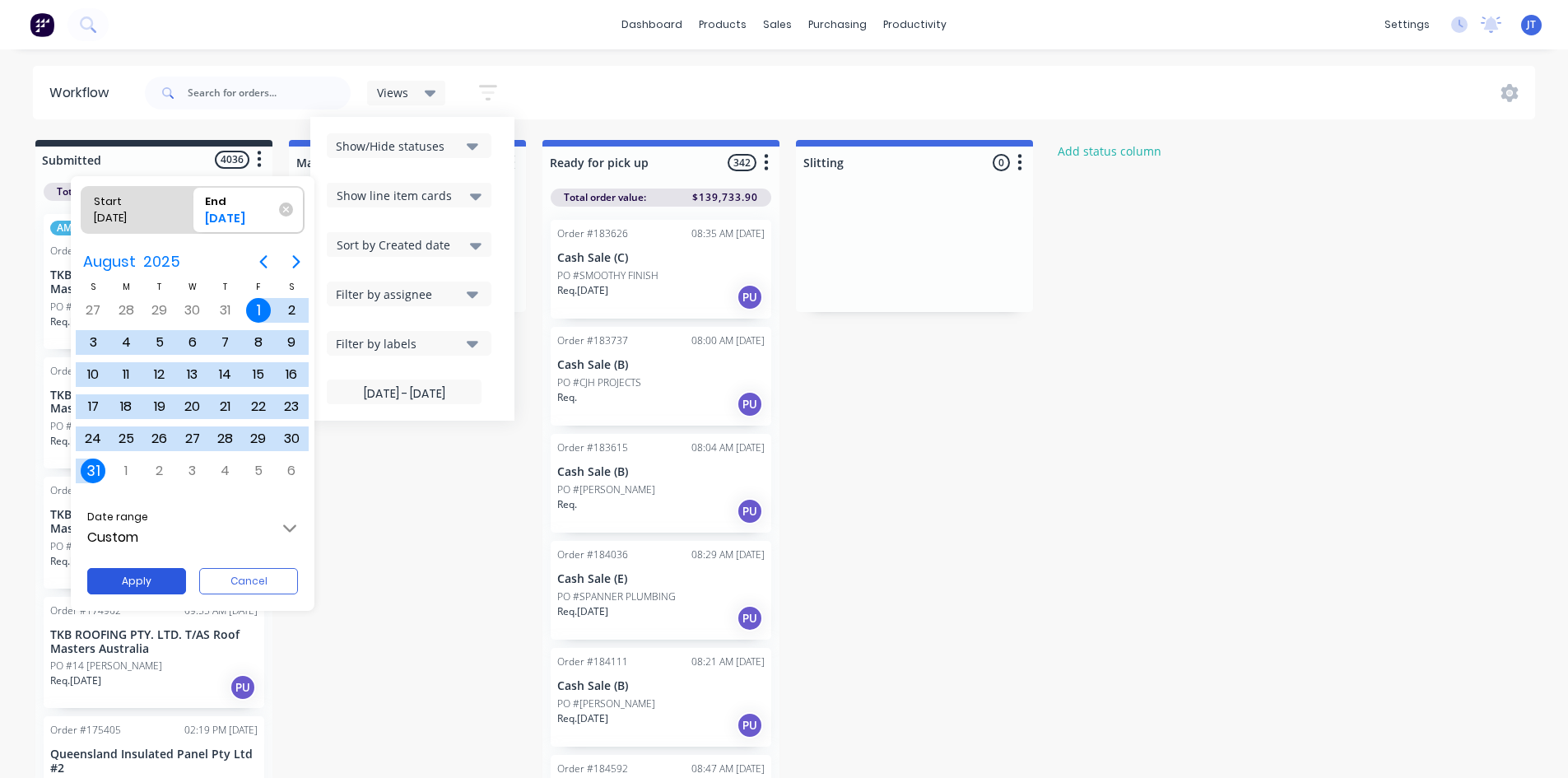
click at [137, 582] on button "Apply" at bounding box center [136, 581] width 99 height 27
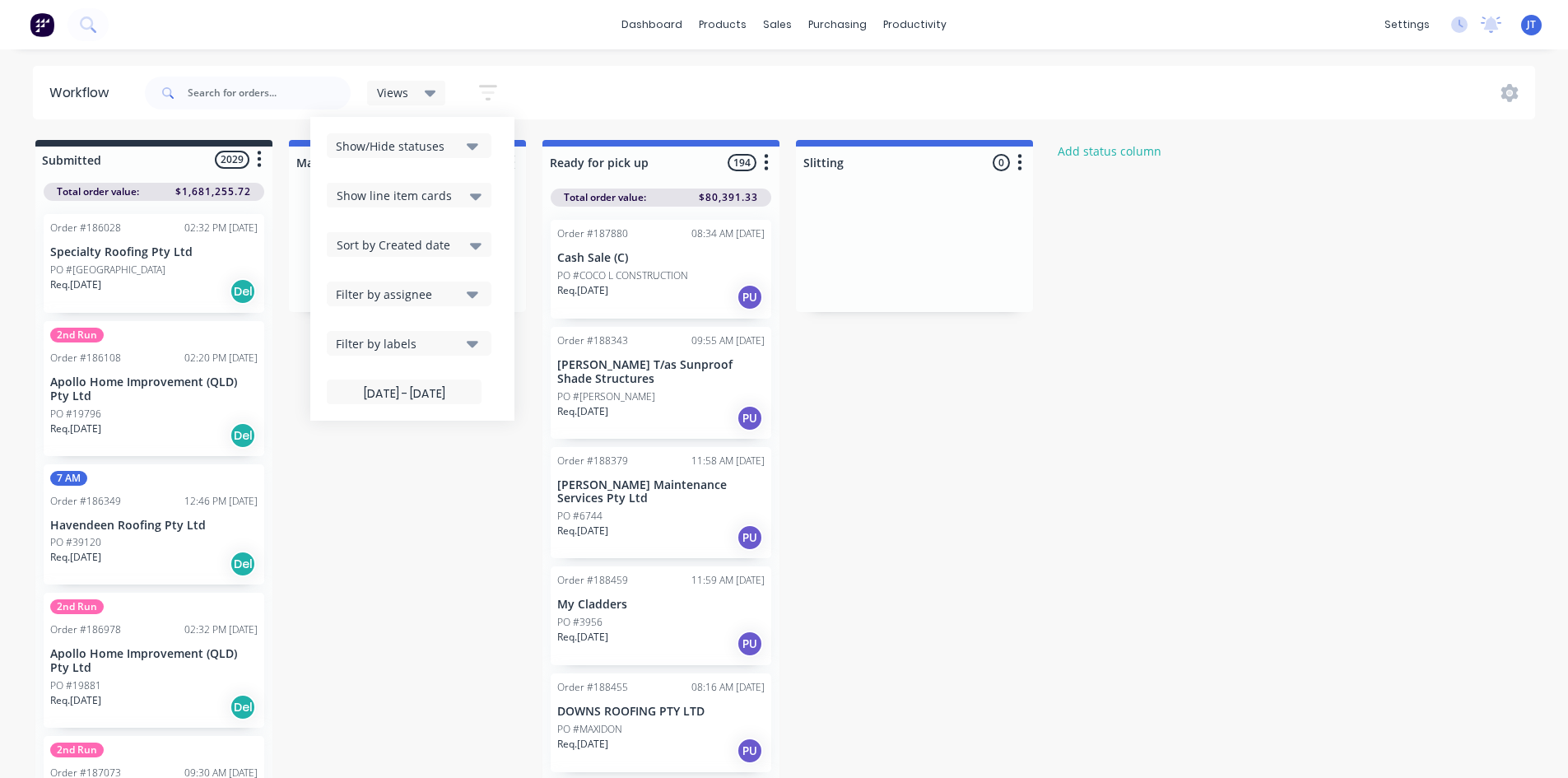
click at [942, 420] on div "Submitted 2029 Status colour #273444 hex #273444 Save Cancel Summaries Total or…" at bounding box center [763, 463] width 1552 height 647
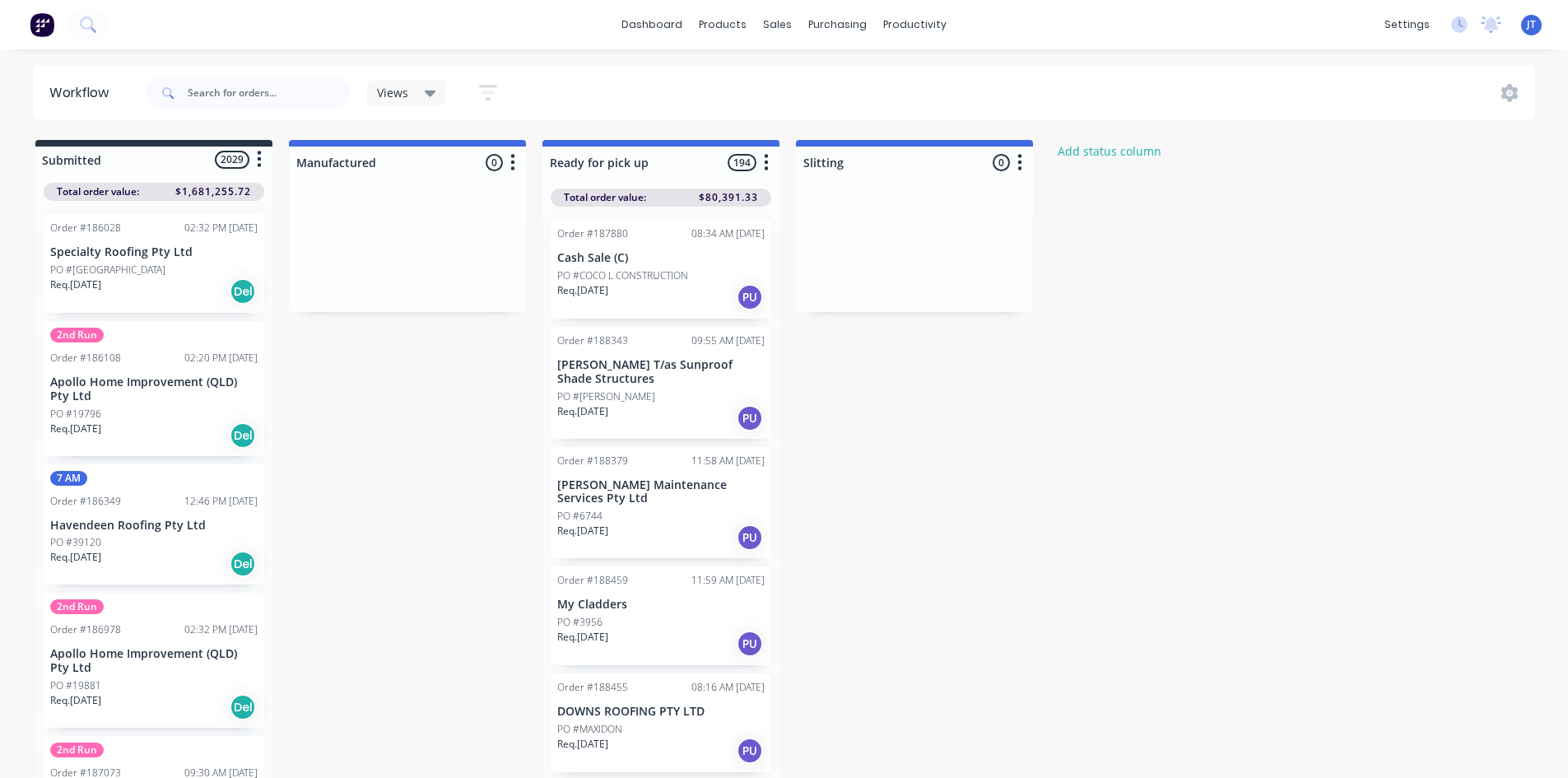
click at [491, 91] on icon "button" at bounding box center [487, 92] width 13 height 3
click at [445, 462] on div "Submitted 2029 Status colour #273444 hex #273444 Save Cancel Summaries Total or…" at bounding box center [763, 463] width 1552 height 647
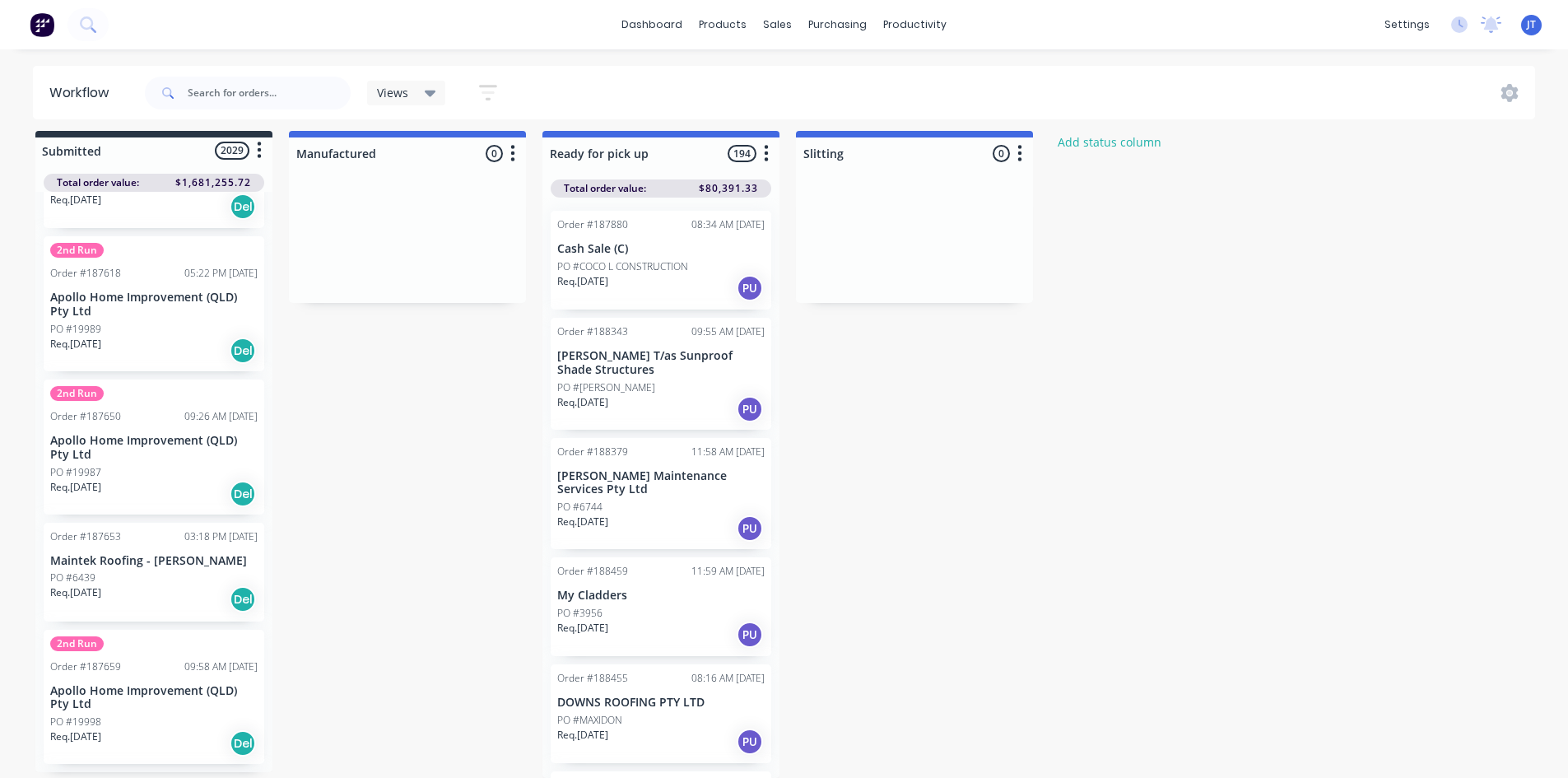
scroll to position [2196, 0]
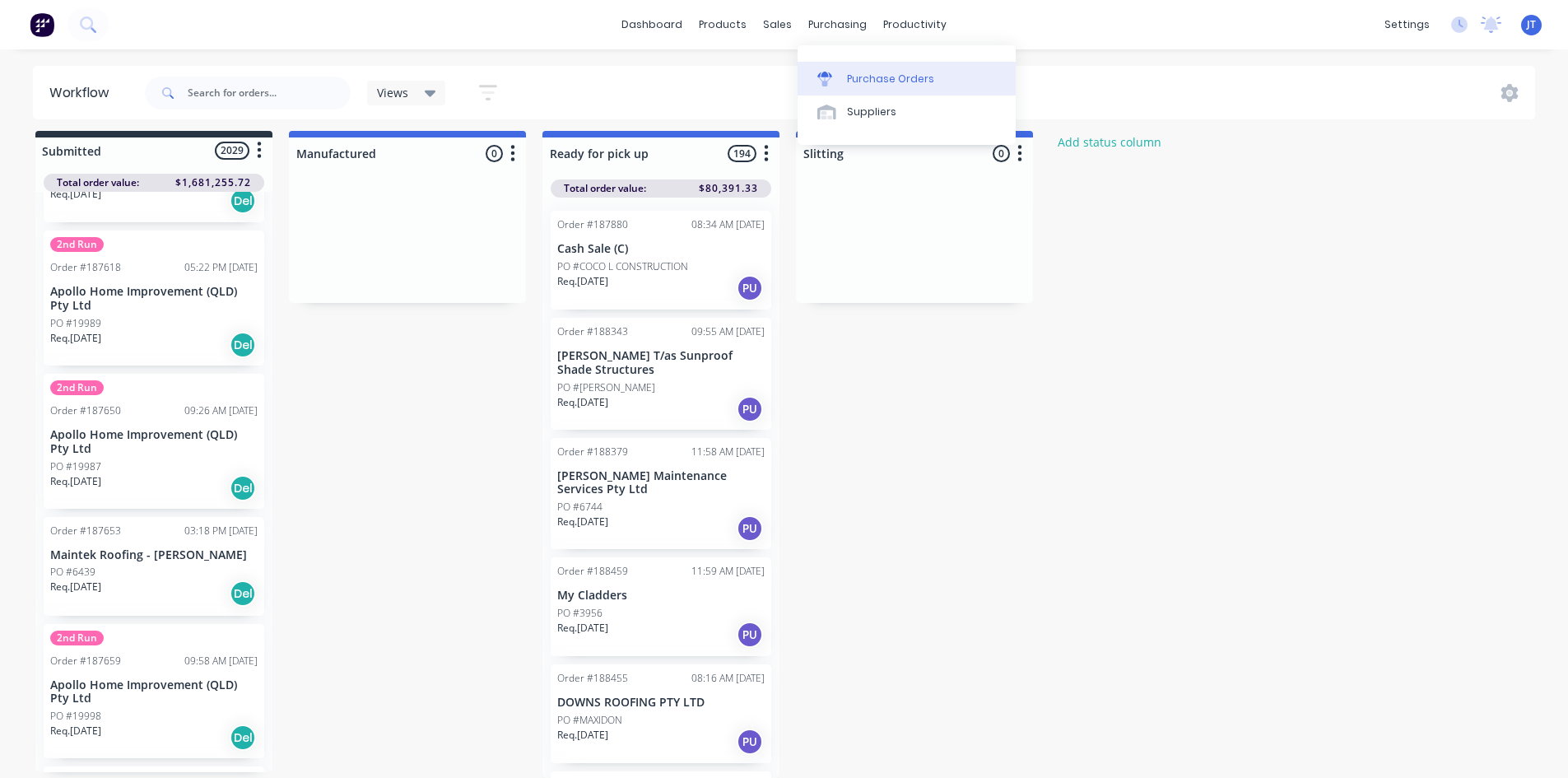
click at [831, 79] on icon at bounding box center [824, 78] width 15 height 15
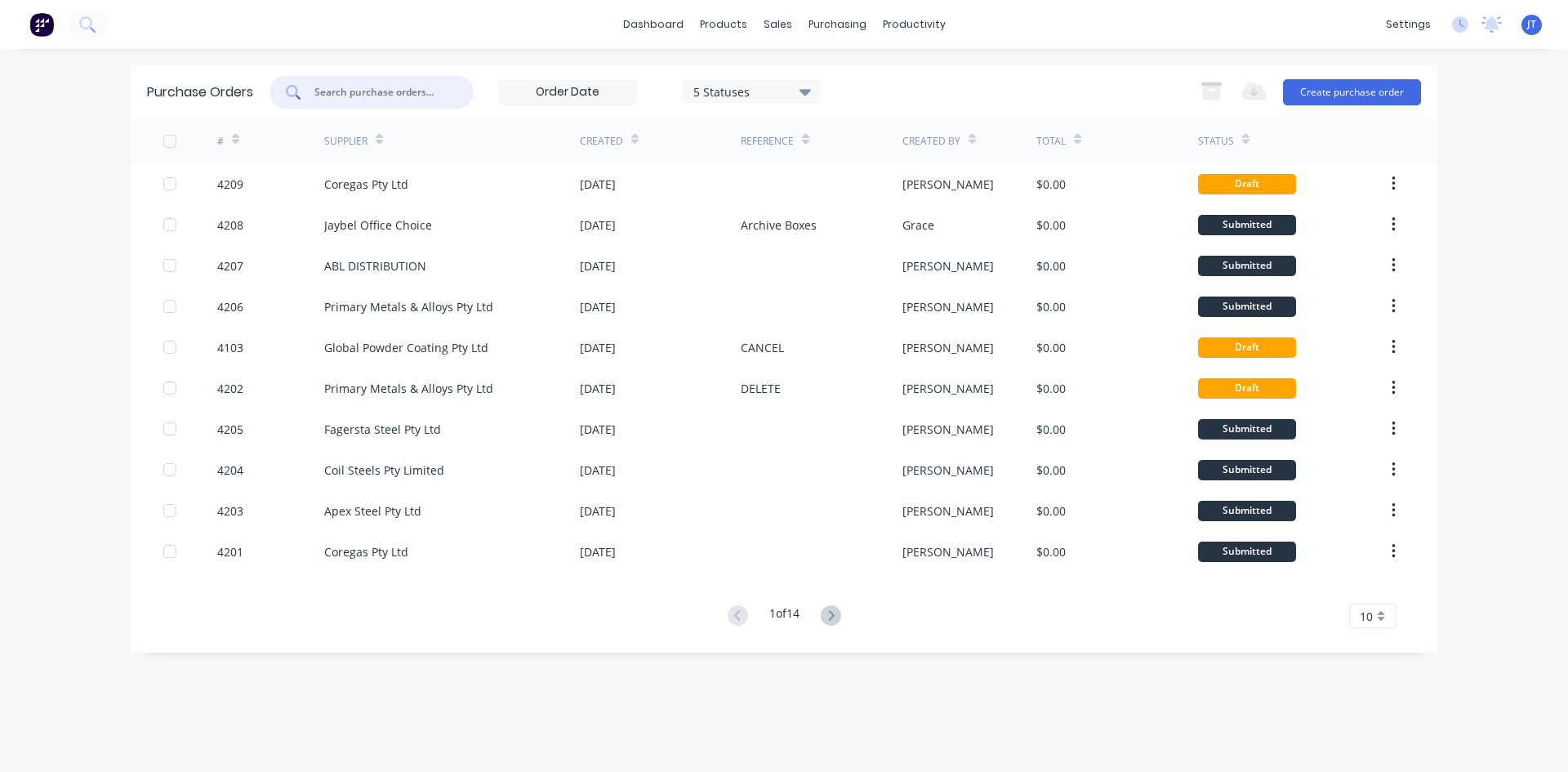
click at [401, 86] on input "text" at bounding box center [380, 92] width 136 height 16
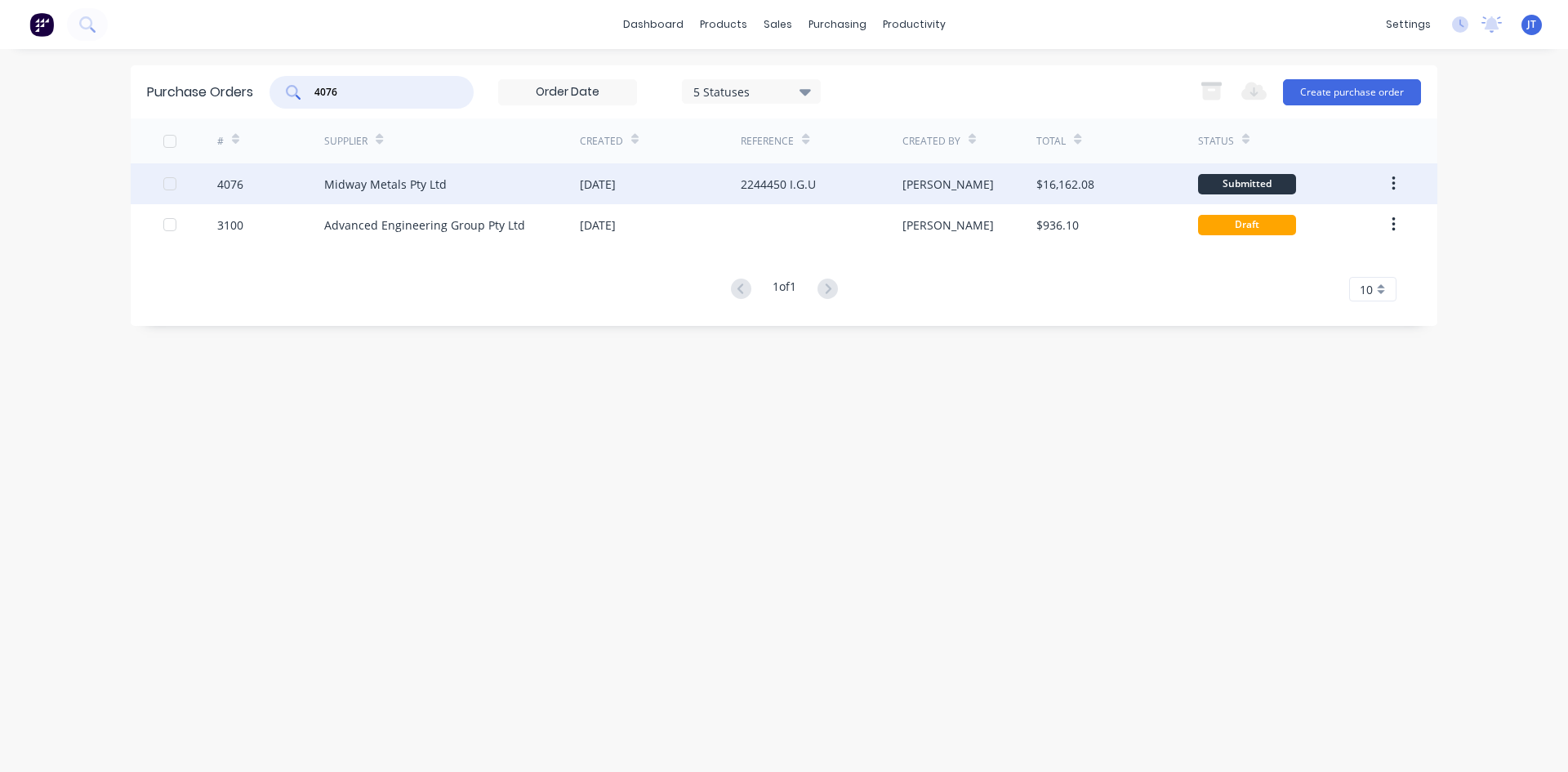
type input "4076"
click at [951, 194] on div "[PERSON_NAME]" at bounding box center [970, 184] width 135 height 41
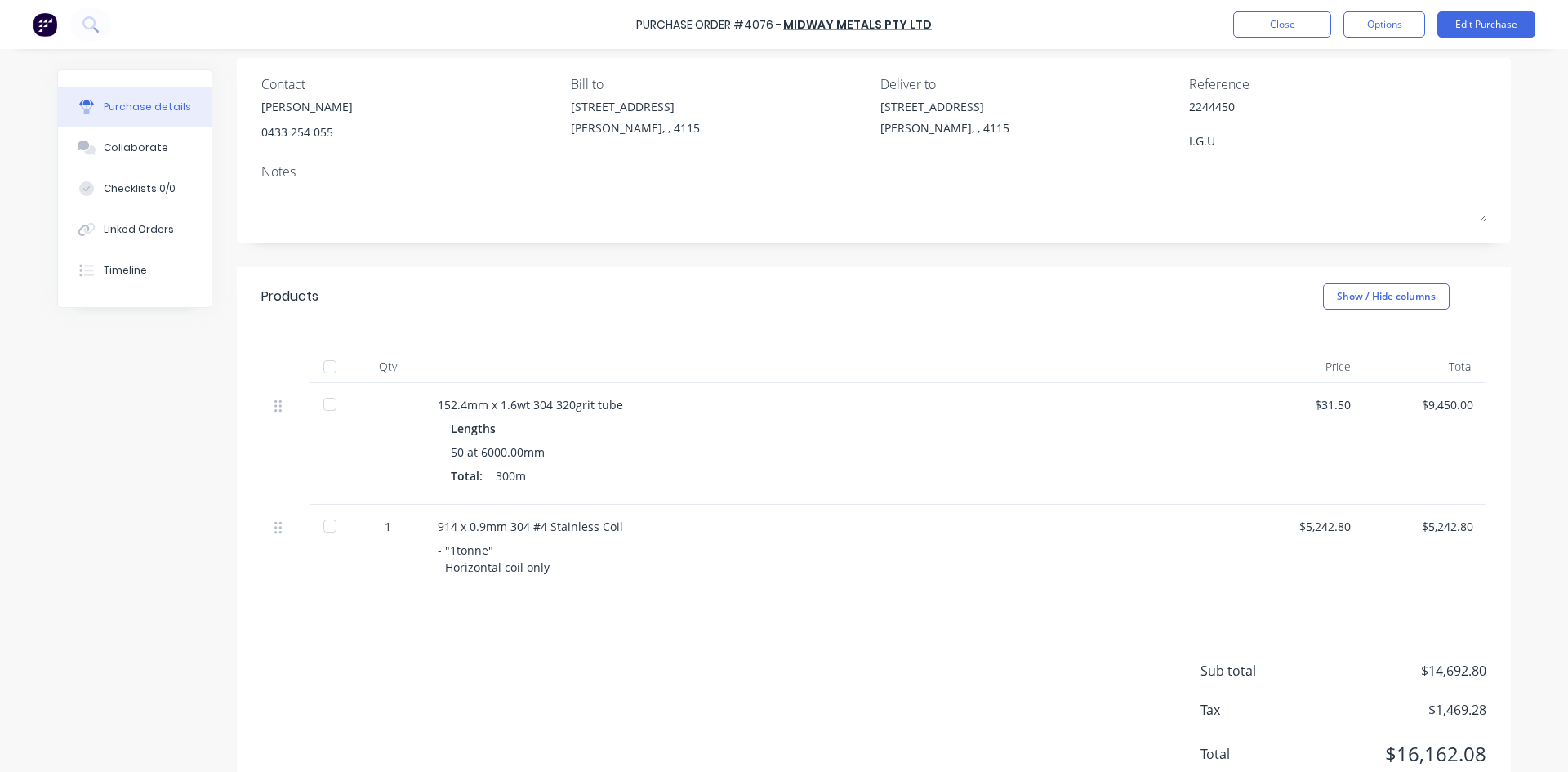
scroll to position [180, 0]
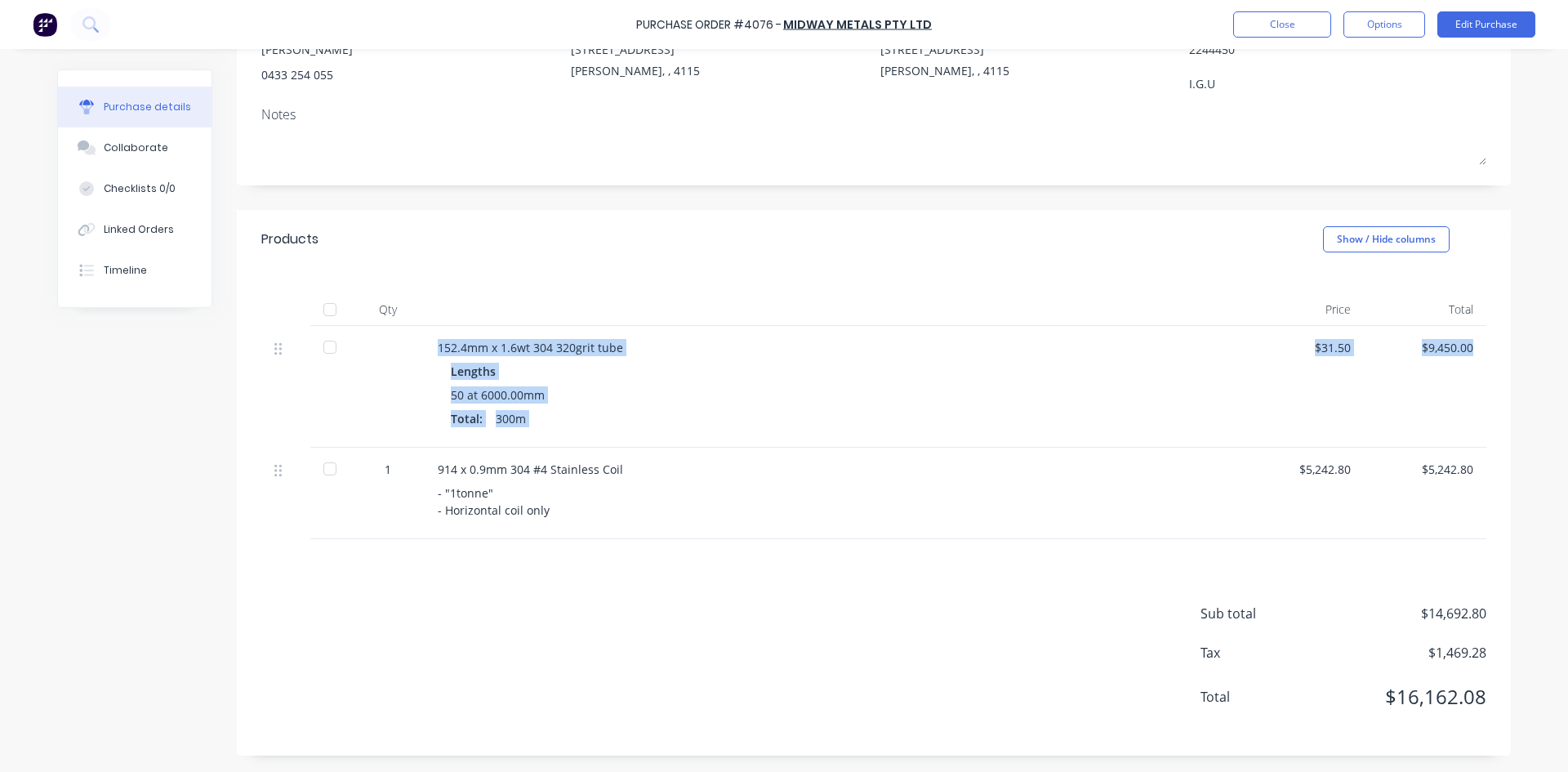
drag, startPoint x: 431, startPoint y: 337, endPoint x: 1473, endPoint y: 393, distance: 1043.5
click at [1473, 393] on div "152.4mm x 1.6wt 304 320grit tube Lengths 50 at 6000.00mm Total: 300m $31.50 $9,…" at bounding box center [874, 386] width 1225 height 122
click at [575, 221] on div "Products Show / Hide columns" at bounding box center [874, 239] width 1275 height 59
click at [0, 515] on div "Purchase Order #4076 - Midway Metals Pty Ltd Close Options Edit Purchase Purcha…" at bounding box center [784, 386] width 1568 height 772
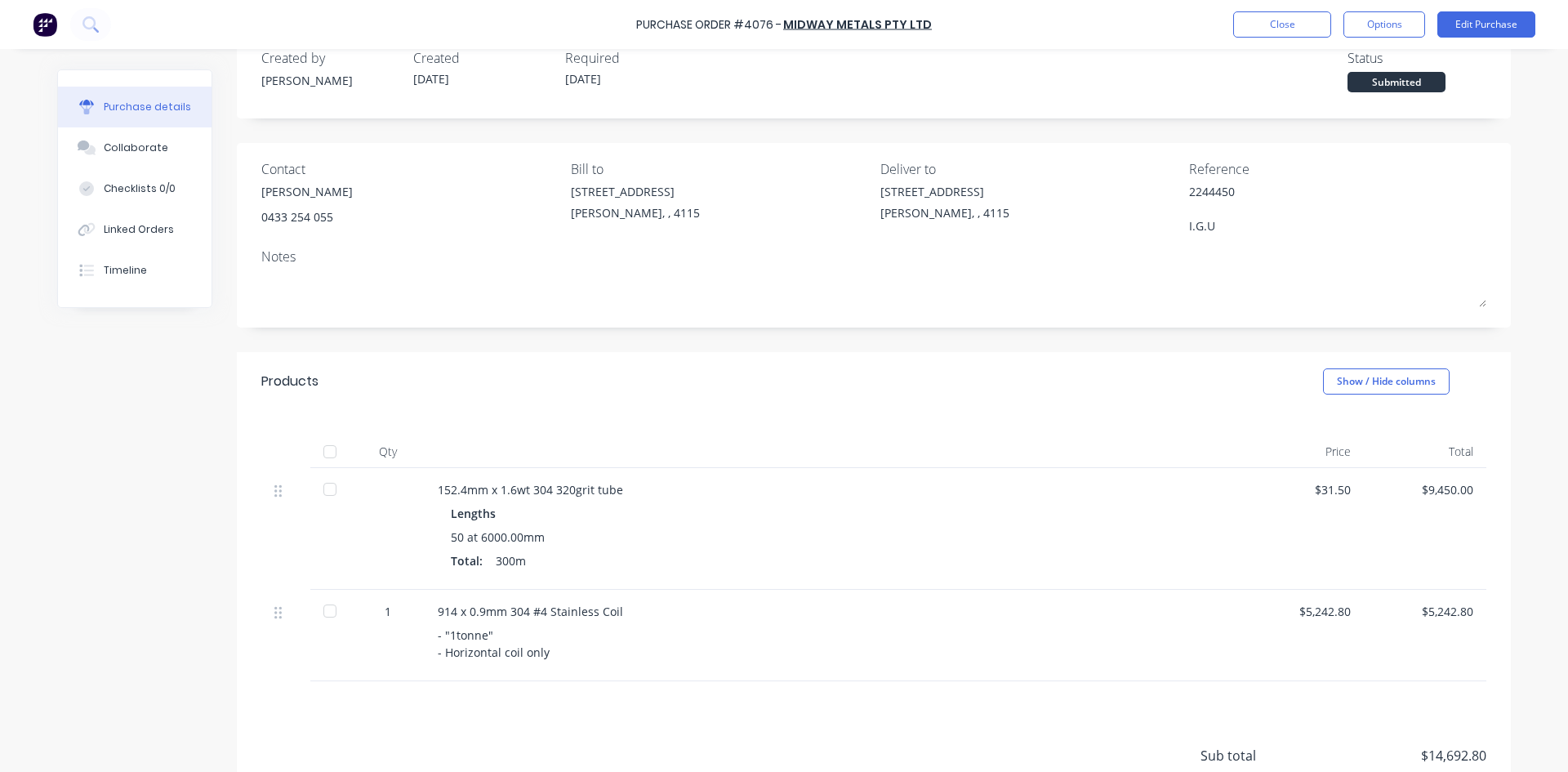
scroll to position [0, 0]
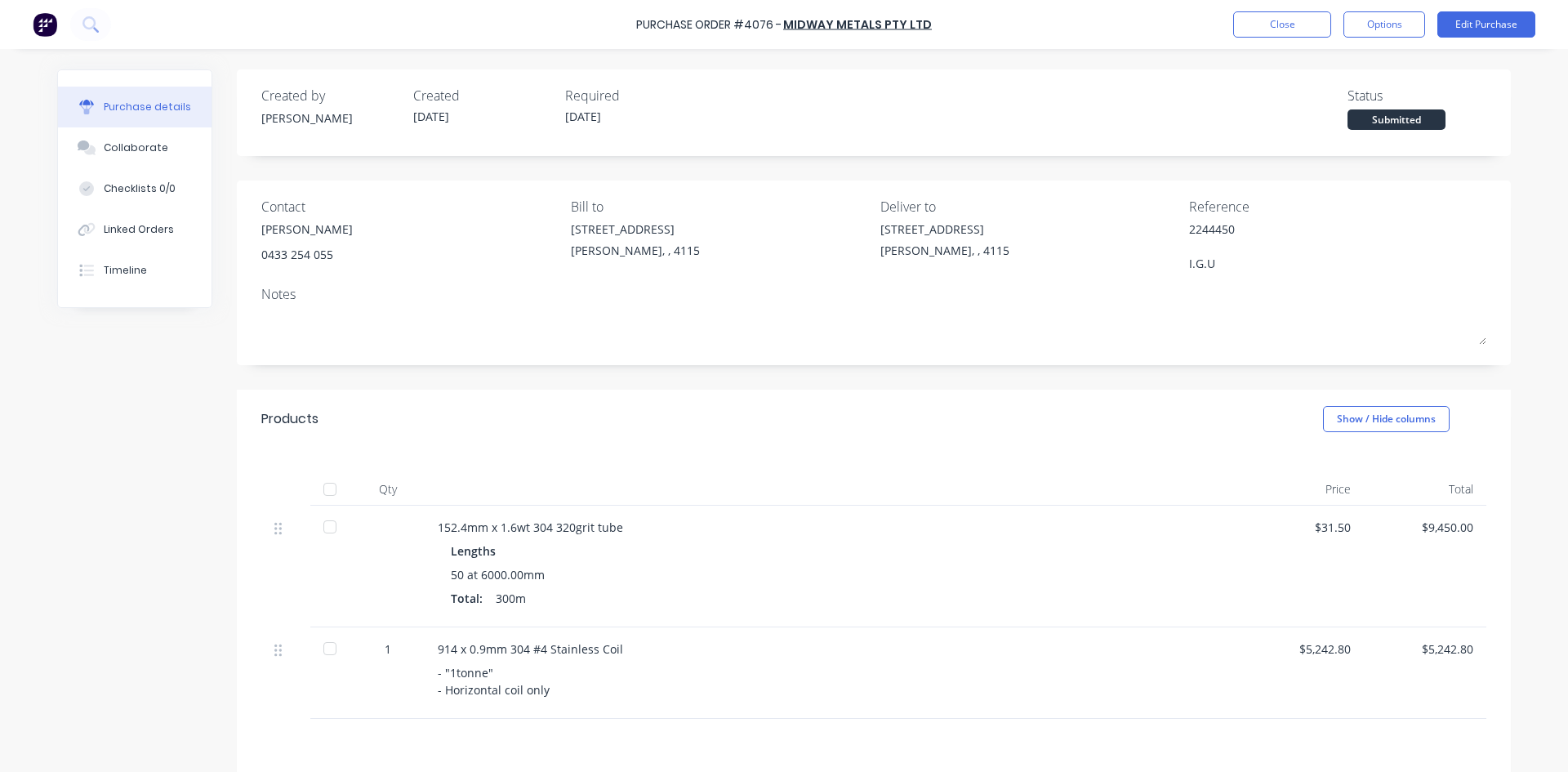
click at [42, 30] on img at bounding box center [44, 24] width 25 height 25
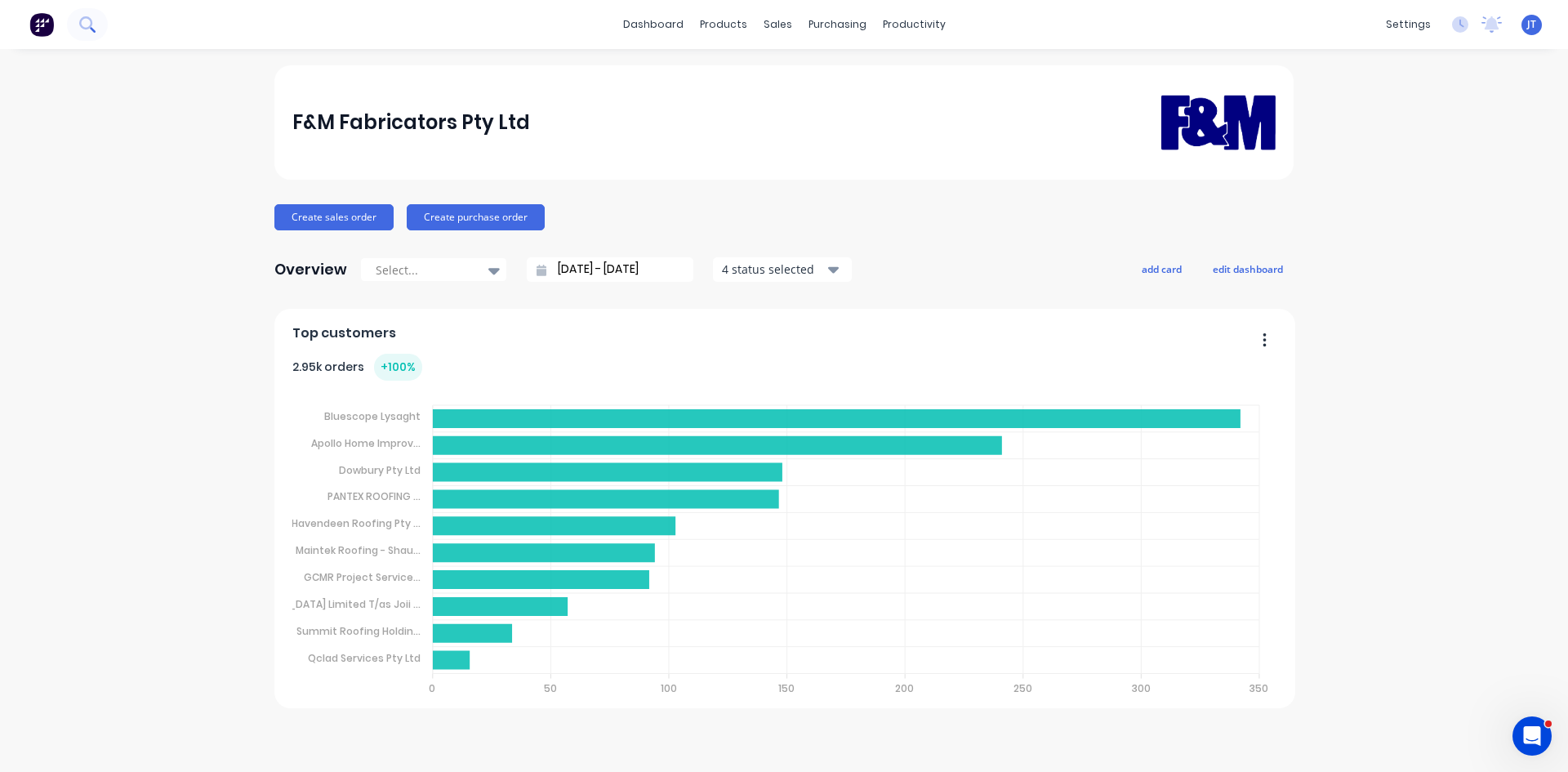
click at [103, 26] on button at bounding box center [88, 25] width 41 height 32
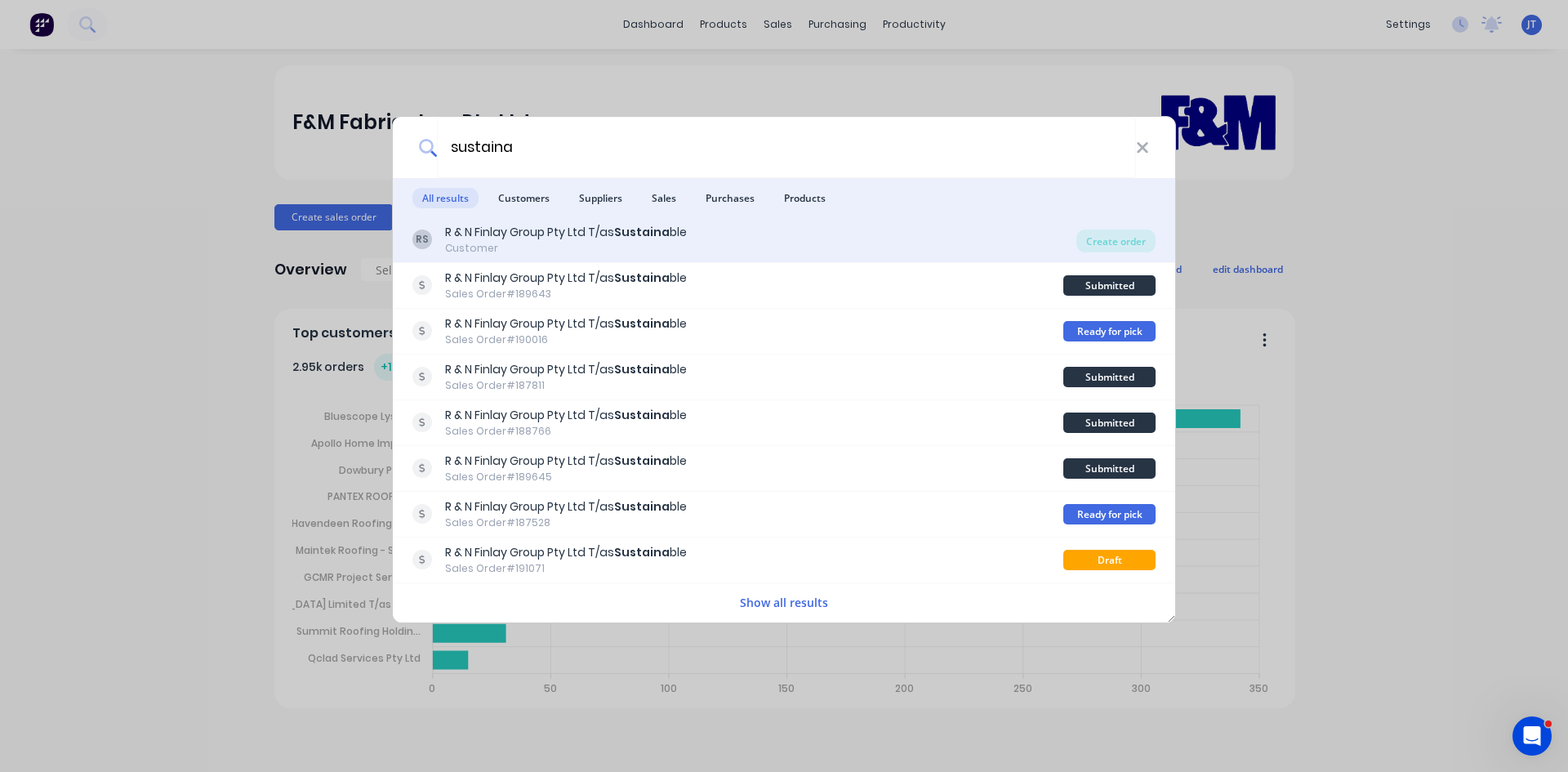
type input "sustaina"
click at [684, 245] on div "Customer" at bounding box center [566, 247] width 241 height 15
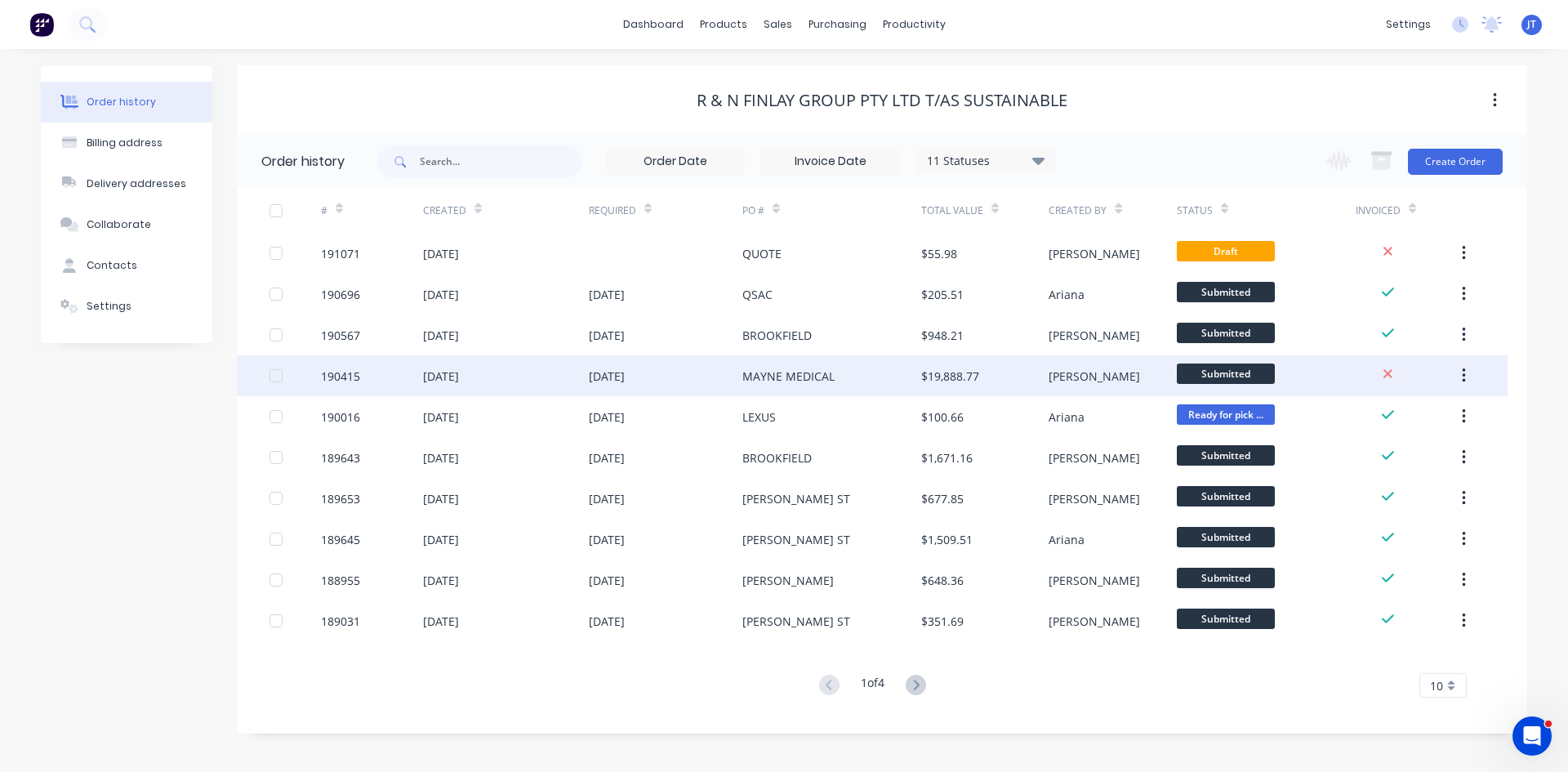
click at [762, 388] on div "MAYNE MEDICAL" at bounding box center [832, 376] width 179 height 41
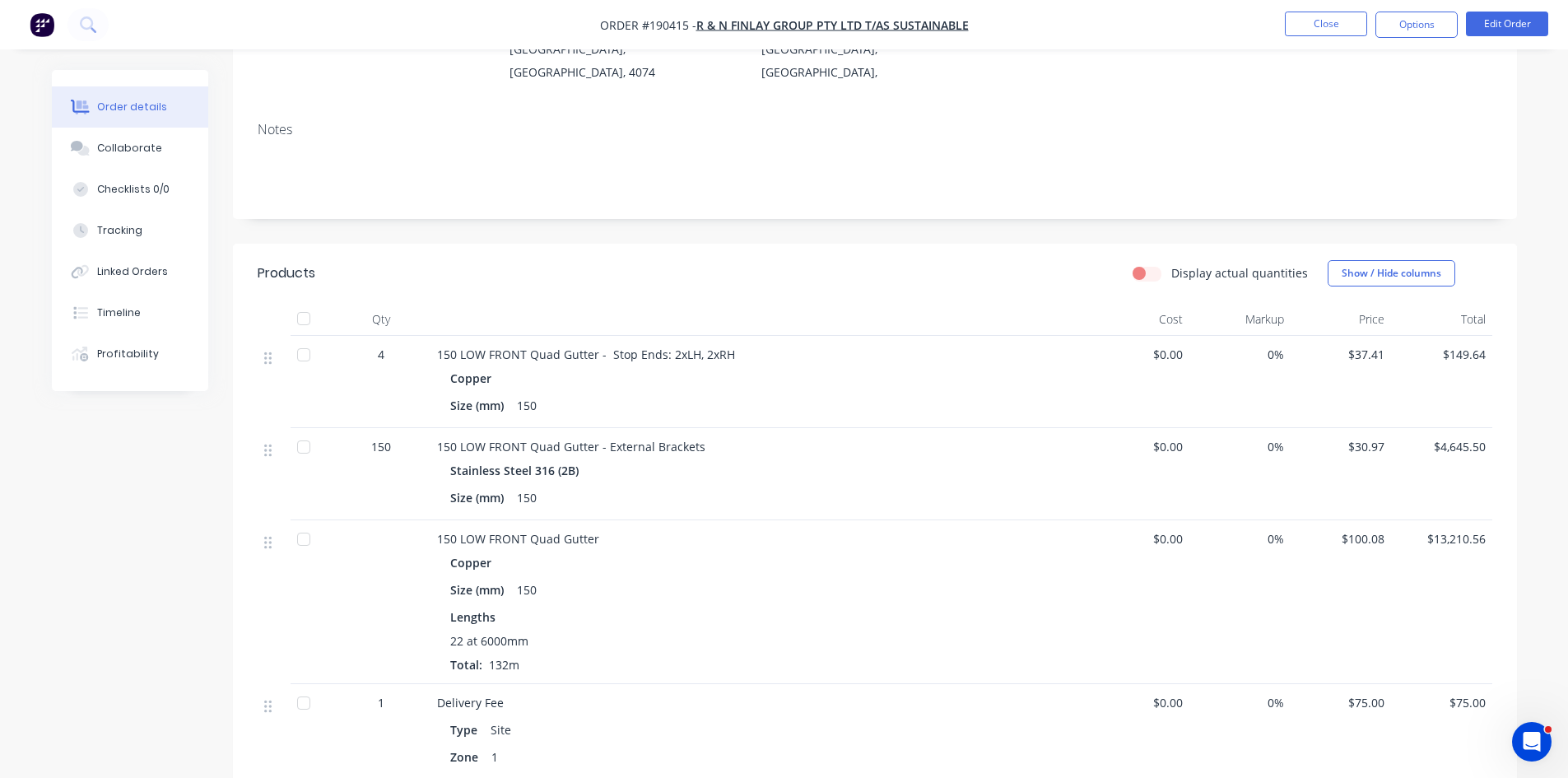
scroll to position [274, 0]
